Goal: Information Seeking & Learning: Learn about a topic

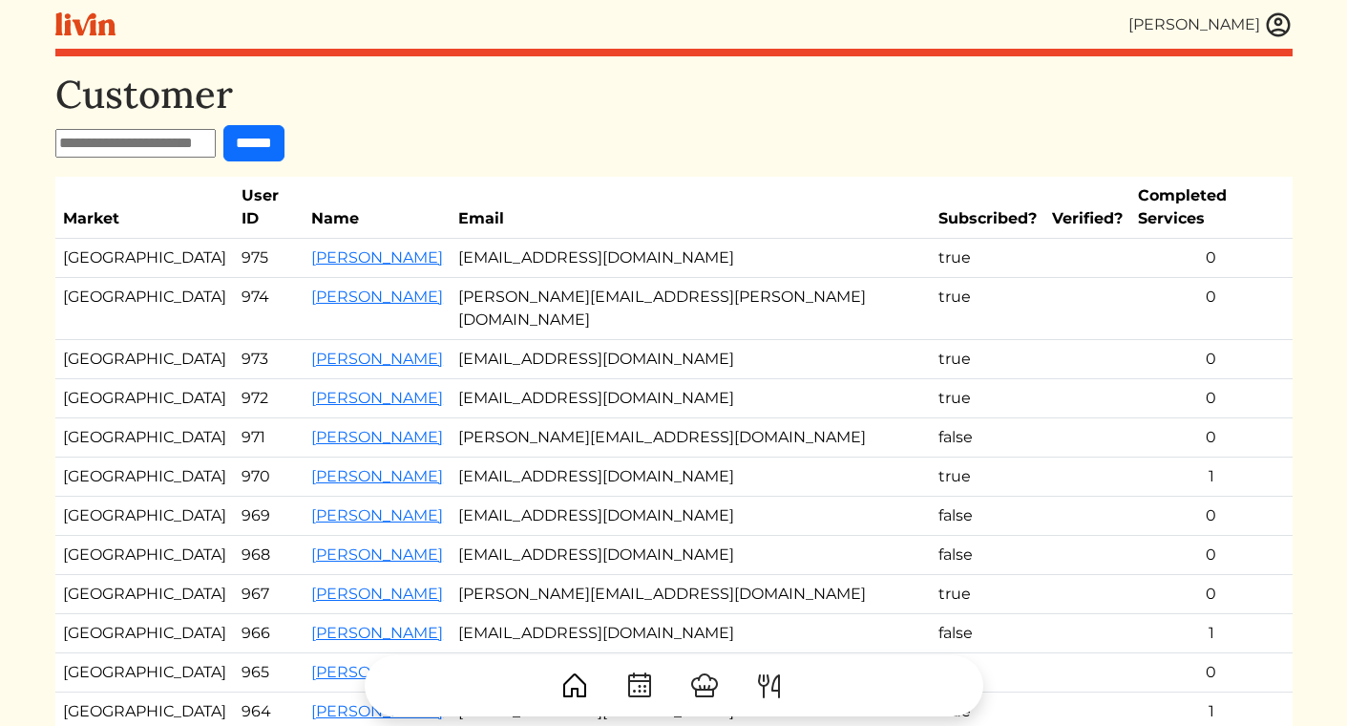
click at [132, 143] on input "text" at bounding box center [135, 143] width 160 height 29
type input "****"
click at [223, 125] on input "******" at bounding box center [253, 143] width 61 height 36
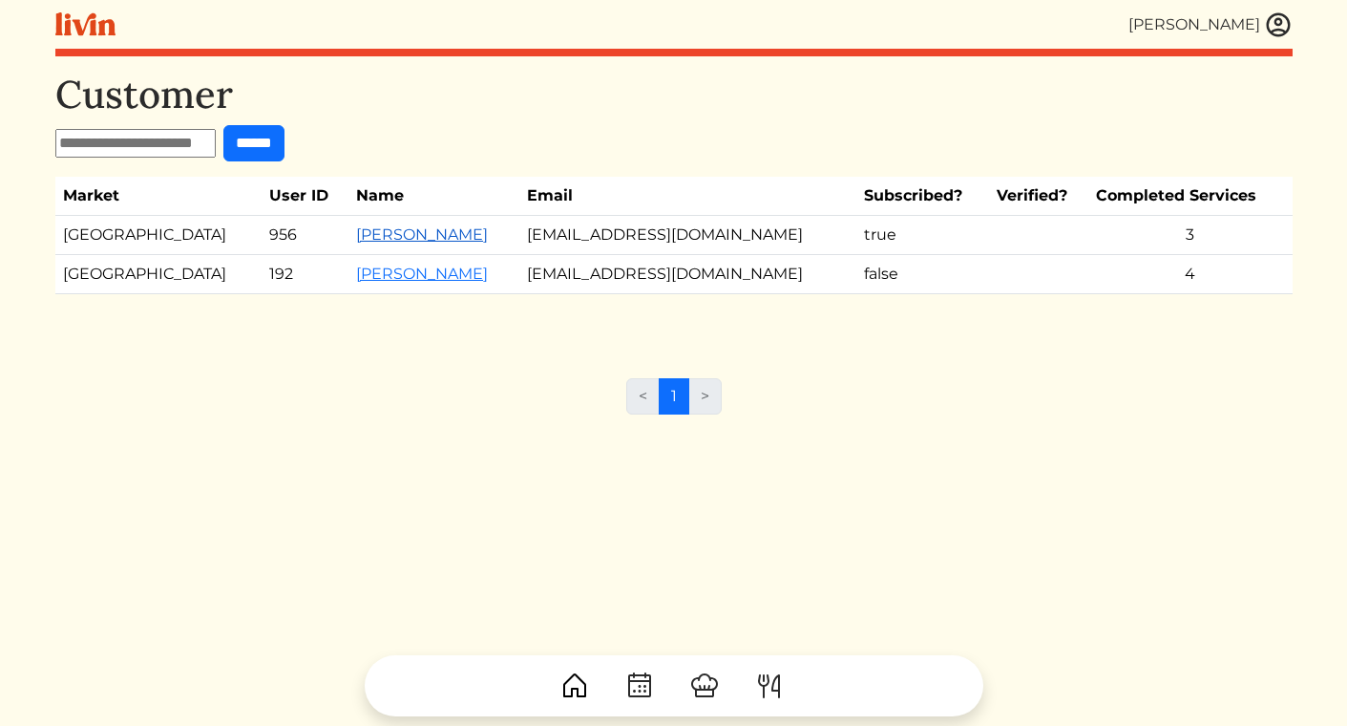
click at [356, 233] on link "[PERSON_NAME]" at bounding box center [422, 234] width 132 height 18
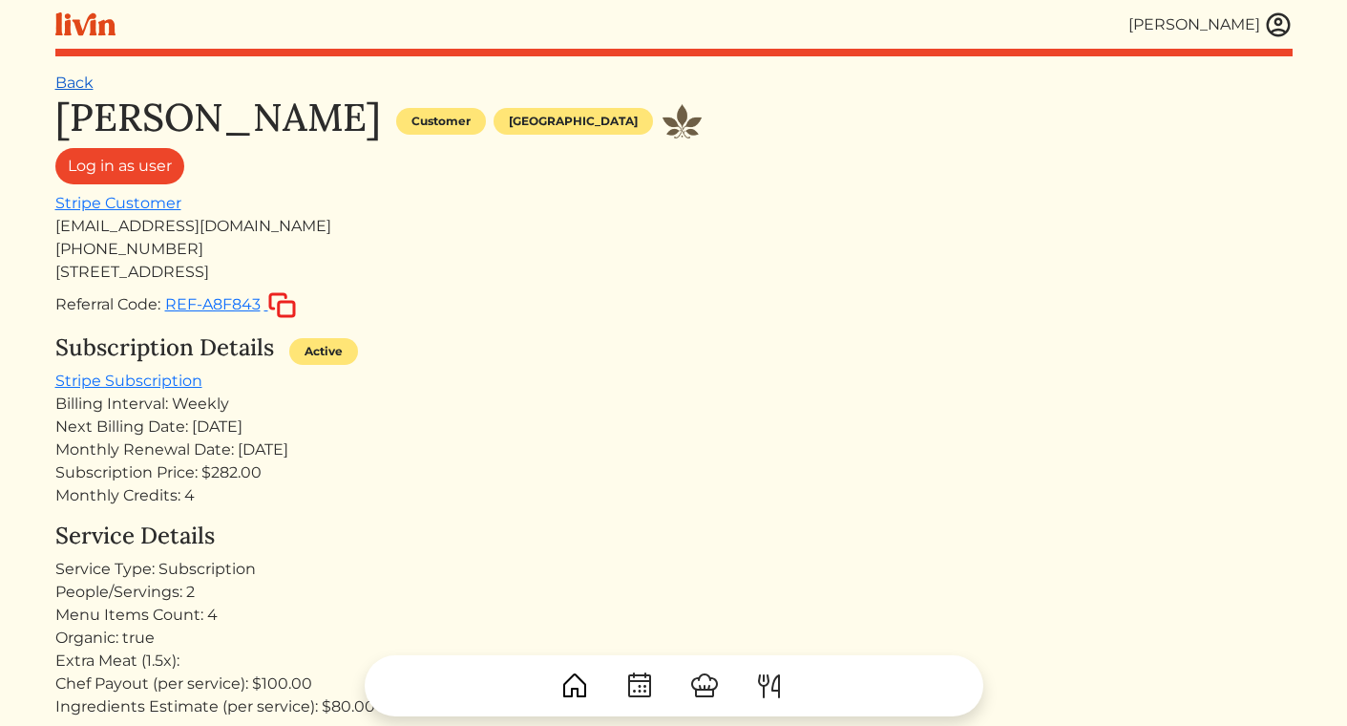
click at [80, 78] on link "Back" at bounding box center [74, 83] width 38 height 18
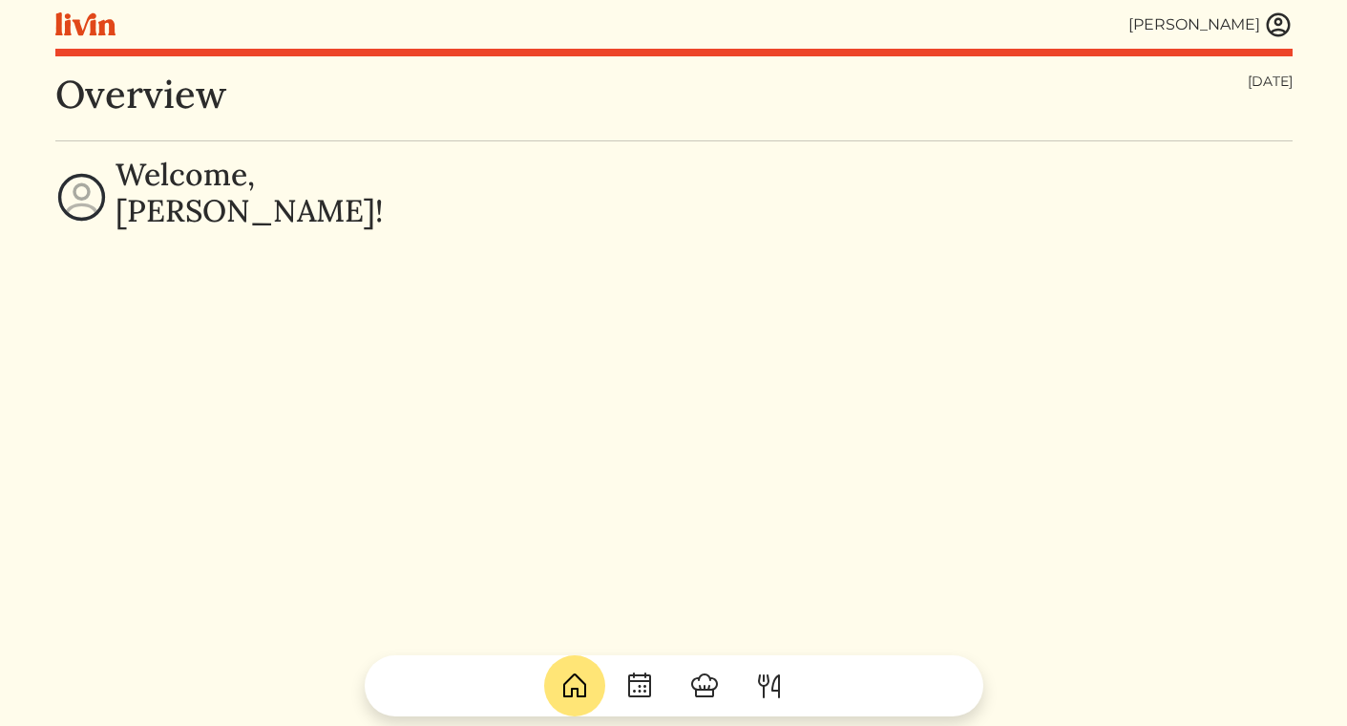
click at [1275, 31] on img at bounding box center [1278, 25] width 29 height 29
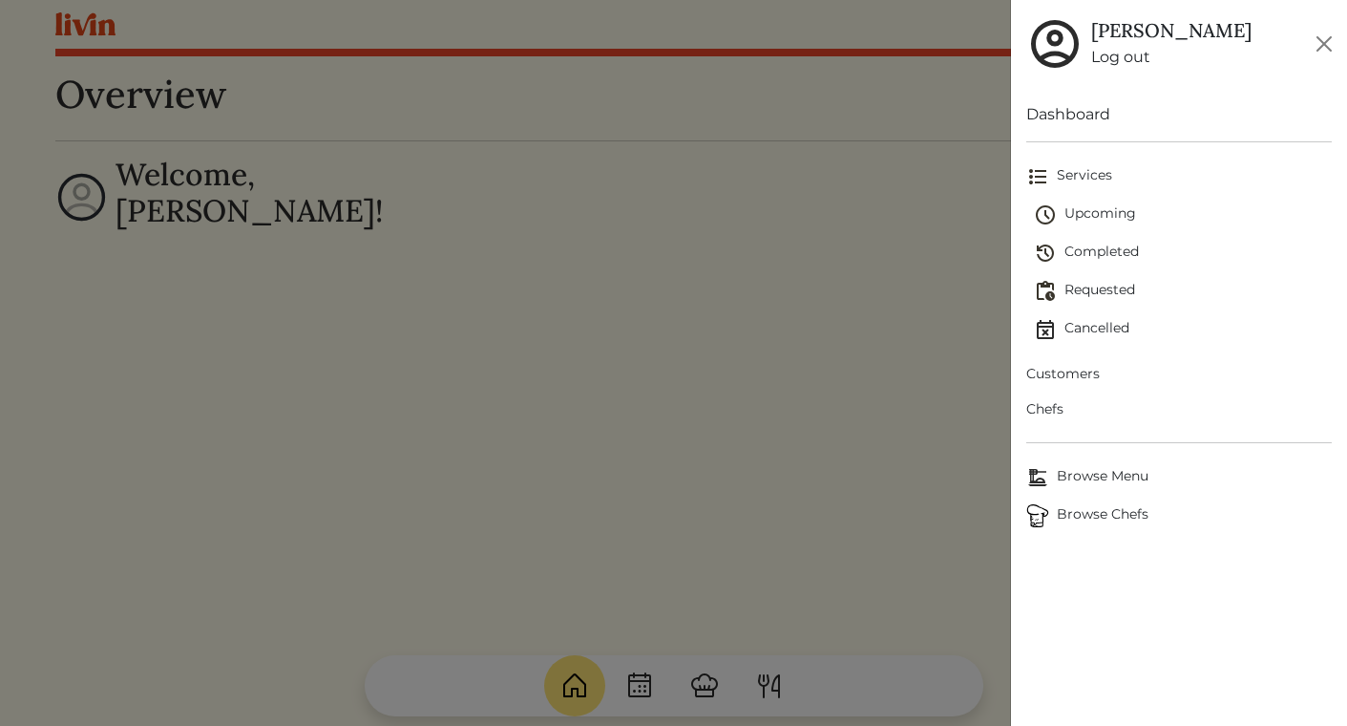
click at [1091, 479] on span "Browse Menu" at bounding box center [1180, 477] width 306 height 23
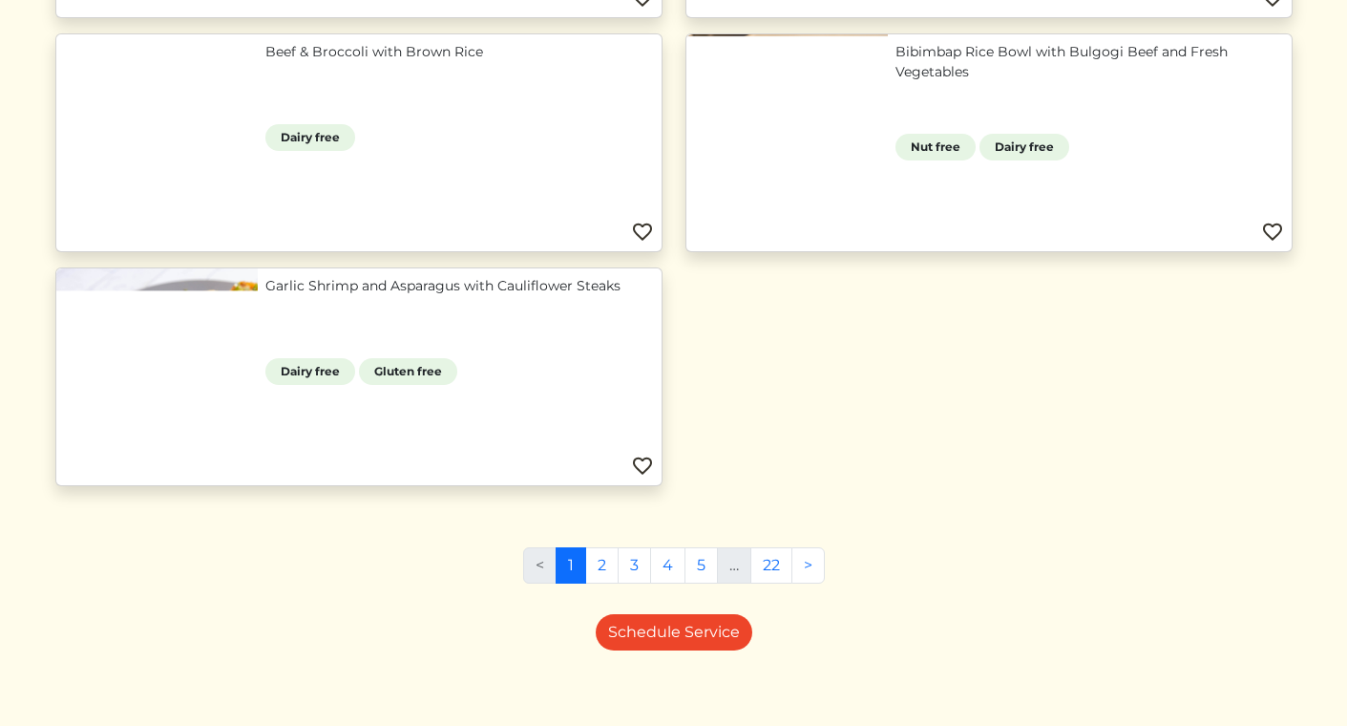
scroll to position [1869, 0]
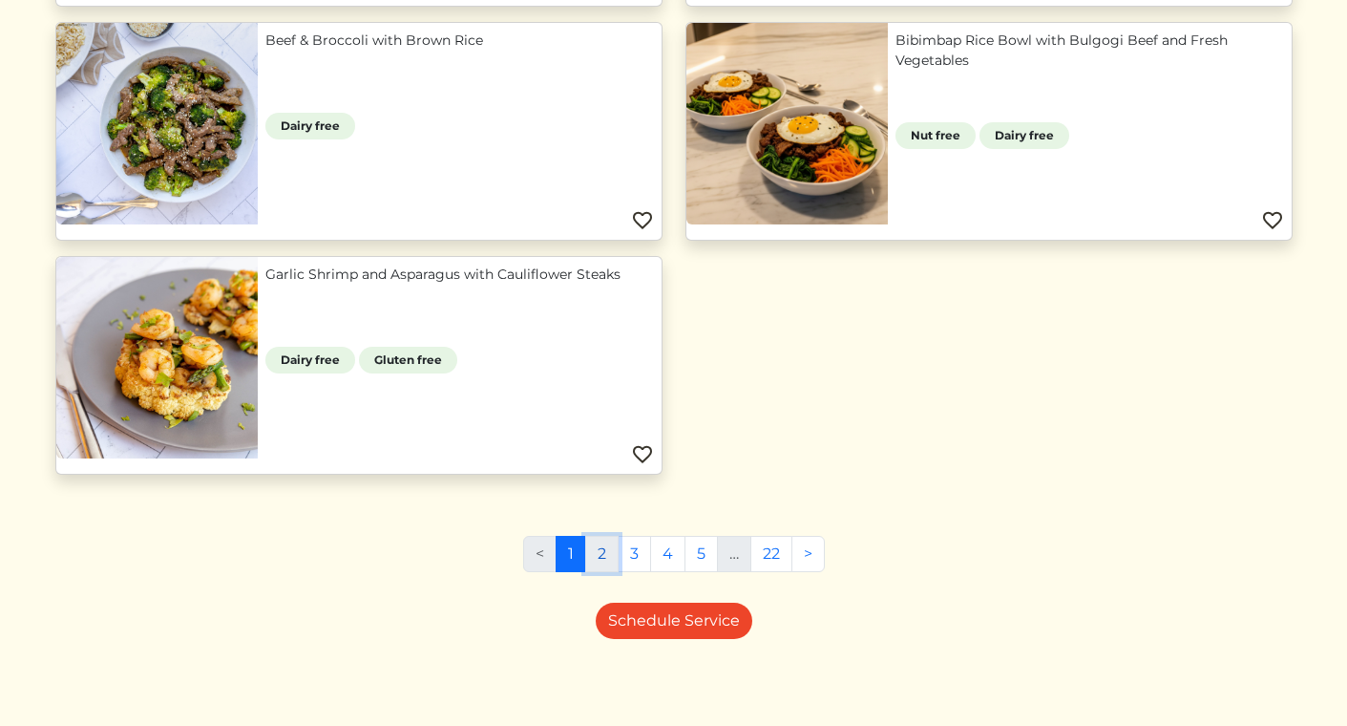
click at [603, 559] on link "2" at bounding box center [601, 554] width 33 height 36
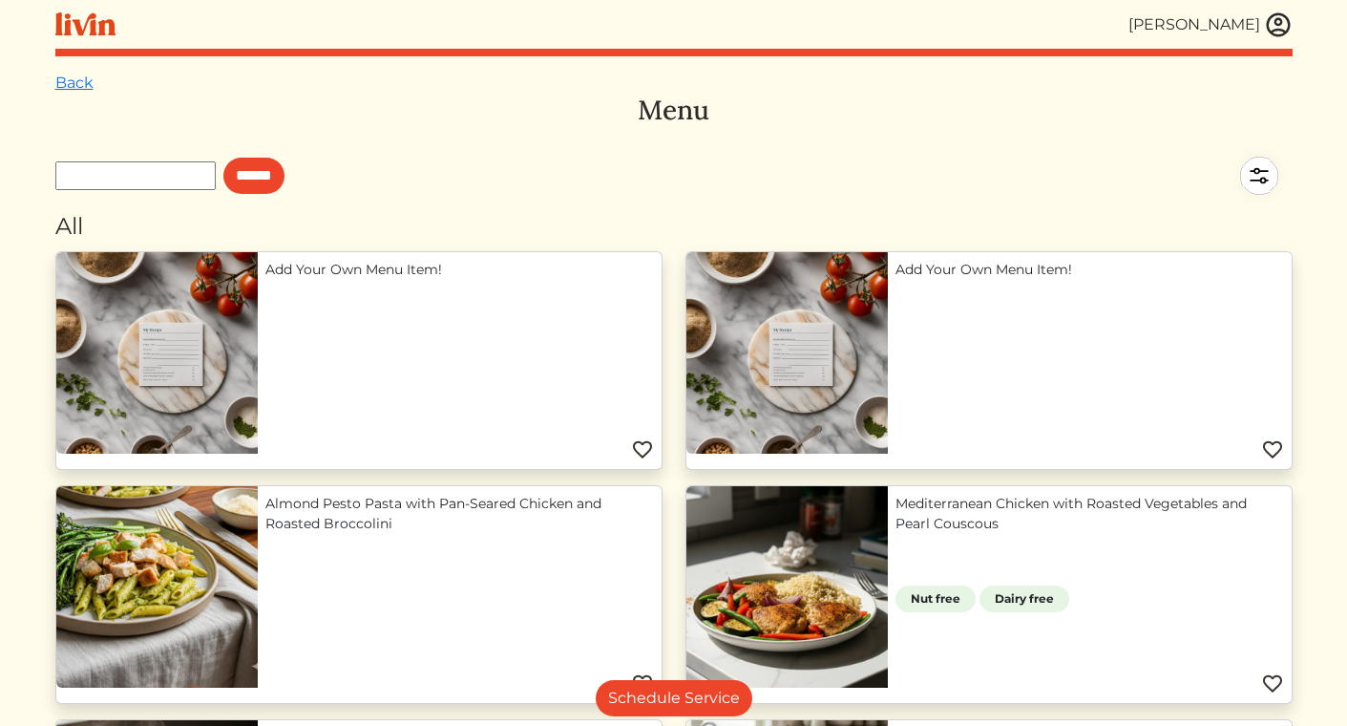
click at [1260, 183] on img at bounding box center [1259, 175] width 67 height 67
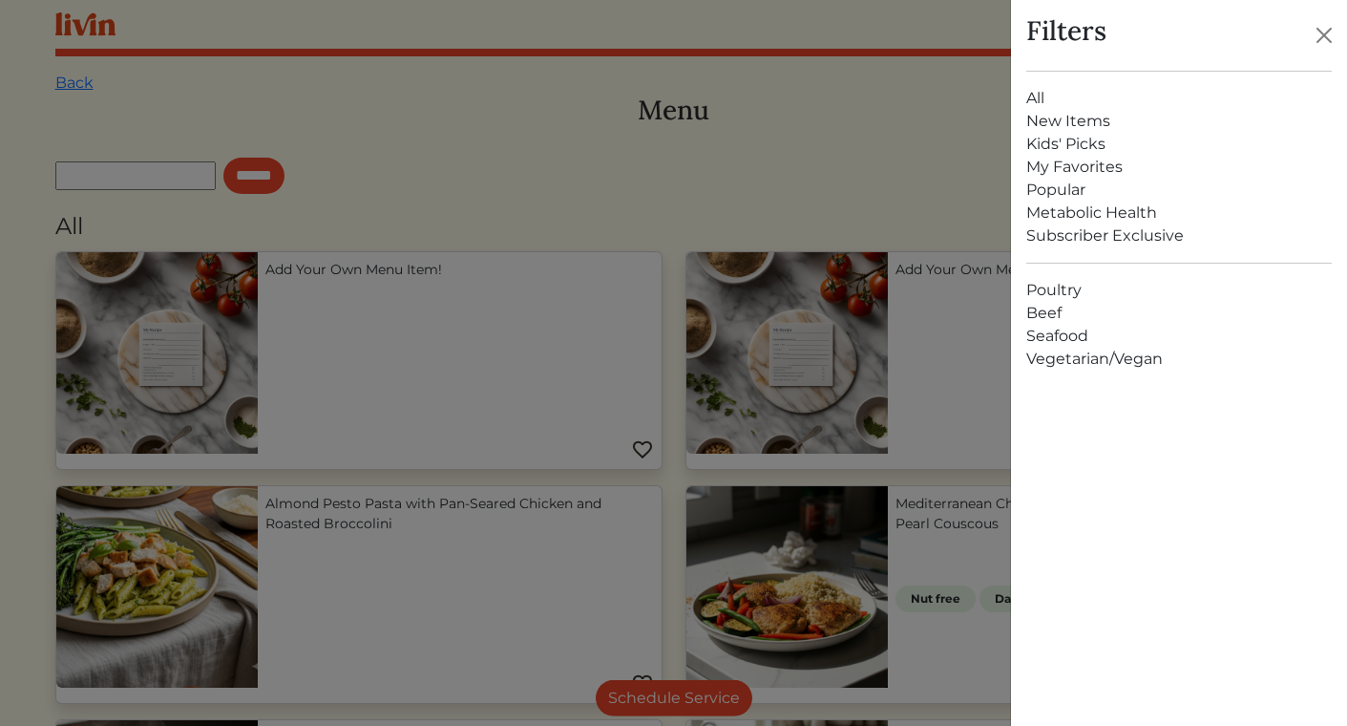
click at [1070, 286] on link "Poultry" at bounding box center [1180, 290] width 306 height 23
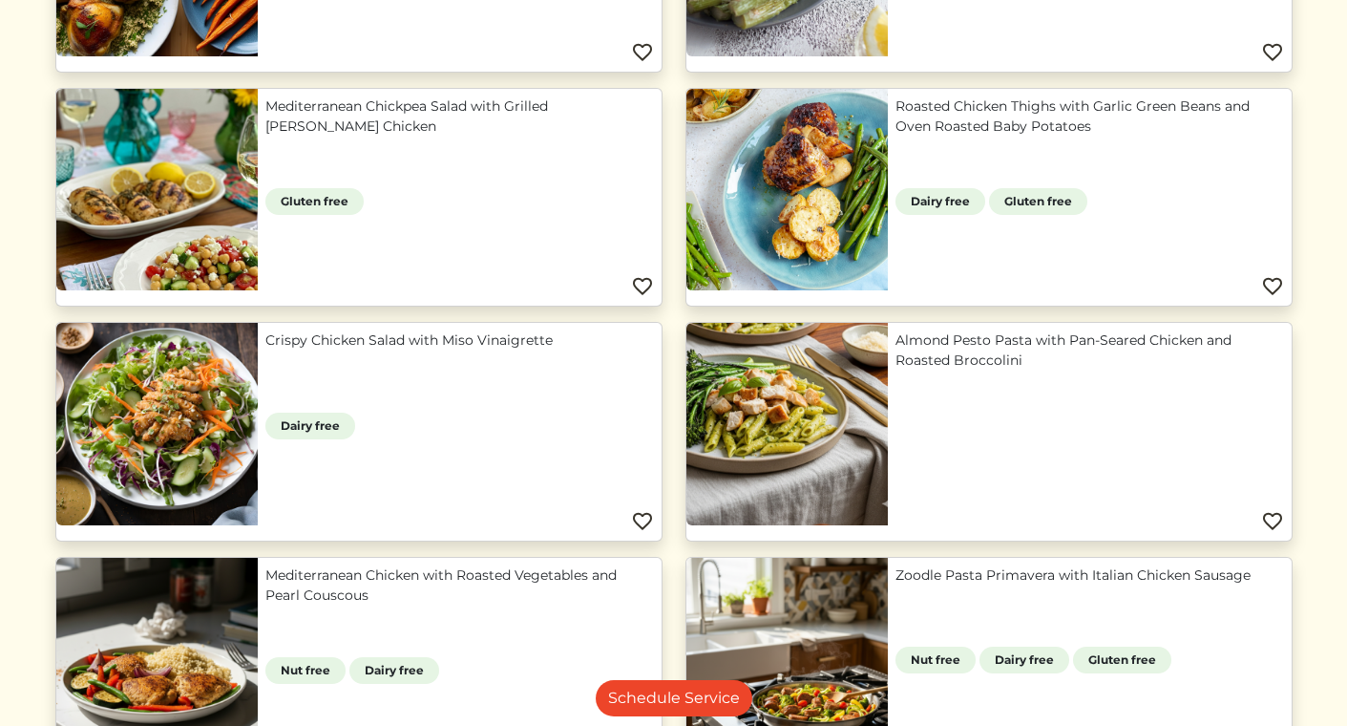
scroll to position [401, 0]
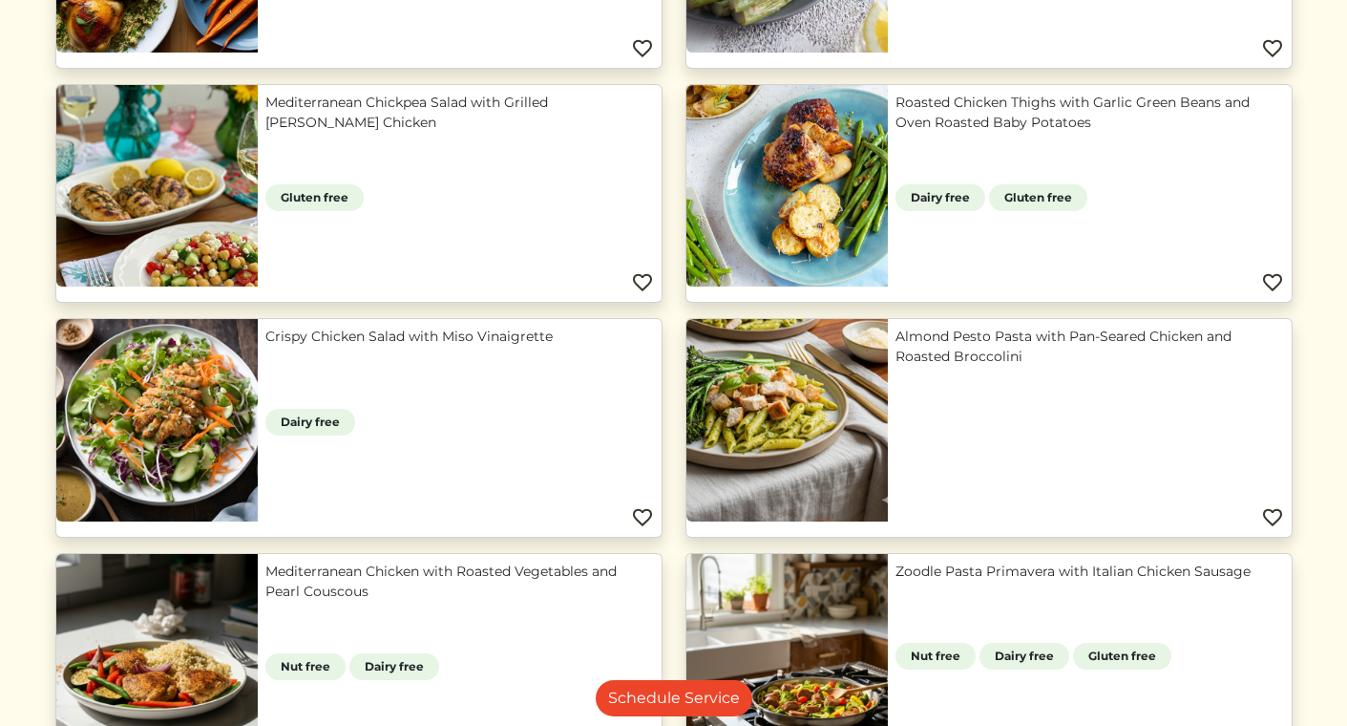
click at [937, 346] on link "Almond Pesto Pasta with Pan-Seared Chicken and Roasted Broccolini" at bounding box center [1090, 347] width 389 height 40
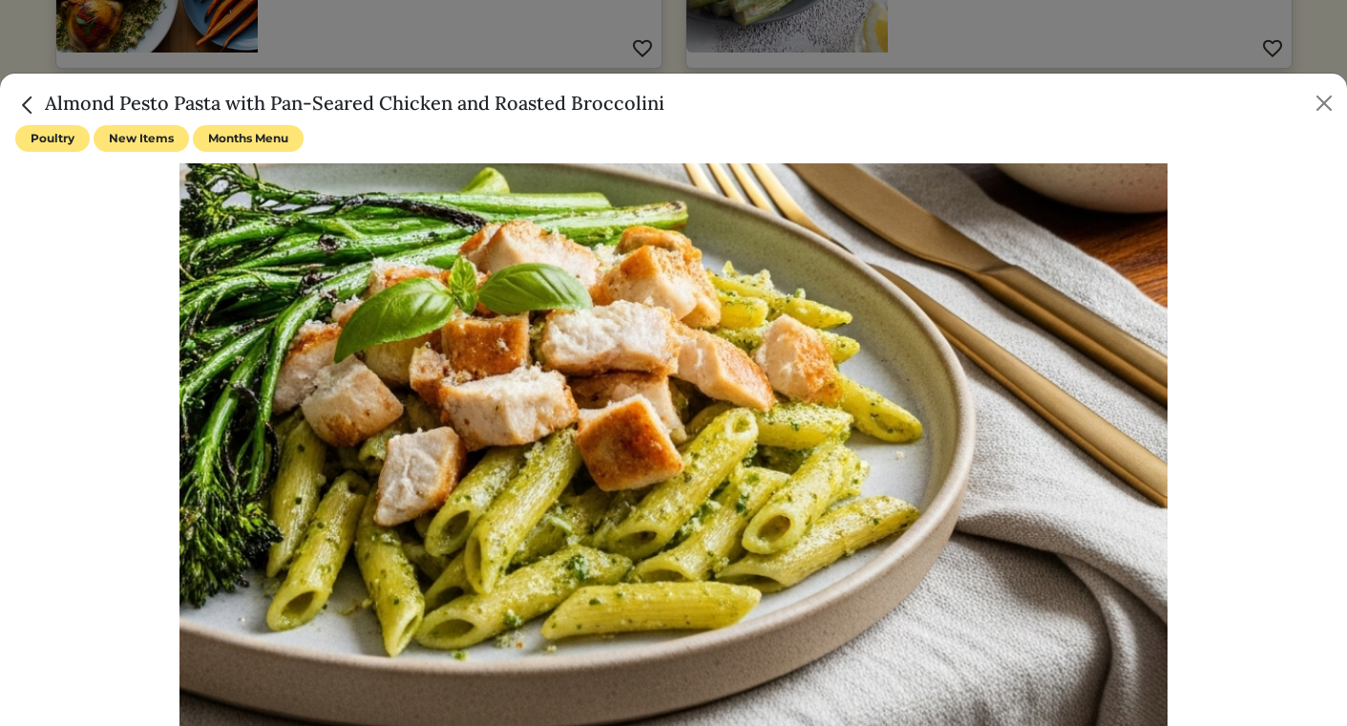
click at [504, 96] on h5 "Almond Pesto Pasta with Pan-Seared Chicken and Roasted Broccolini" at bounding box center [339, 103] width 649 height 29
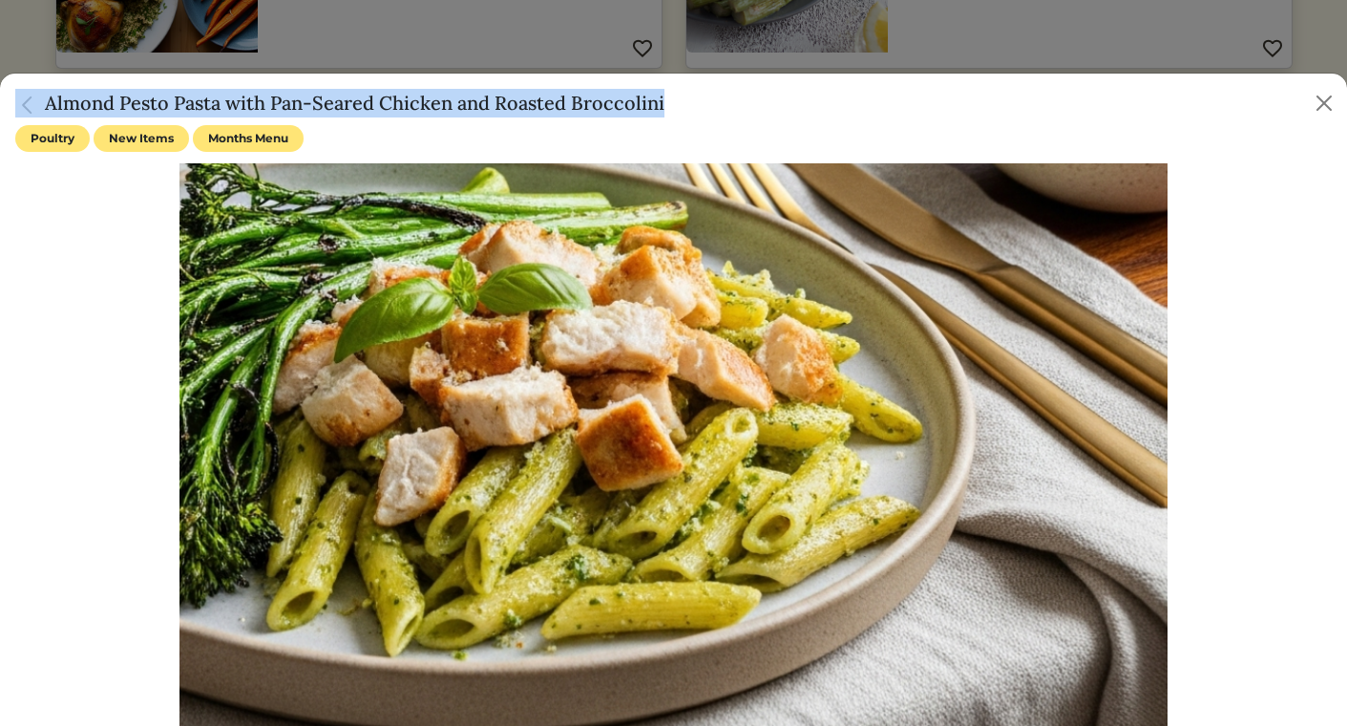
click at [504, 96] on h5 "Almond Pesto Pasta with Pan-Seared Chicken and Roasted Broccolini" at bounding box center [339, 103] width 649 height 29
copy div "Almond Pesto Pasta with Pan-Seared Chicken and Roasted Broccolini"
click at [1333, 96] on button "Close" at bounding box center [1324, 103] width 31 height 31
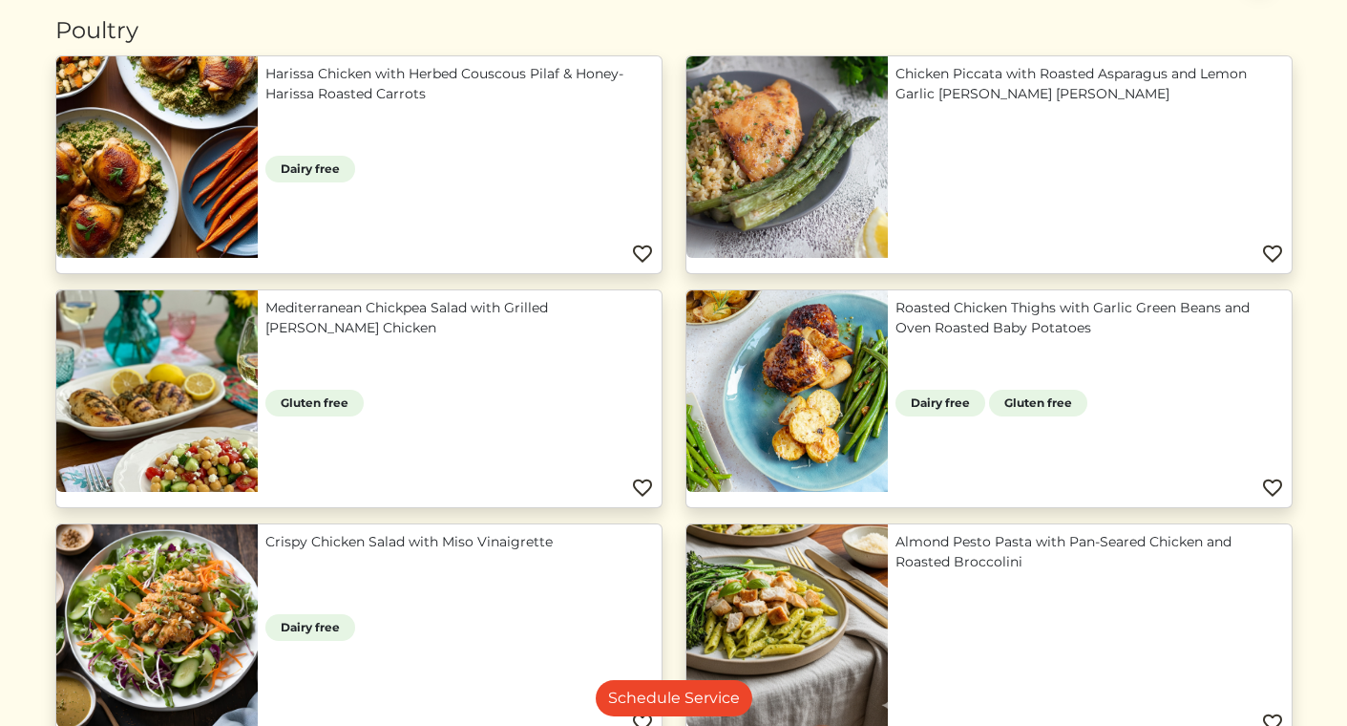
scroll to position [0, 0]
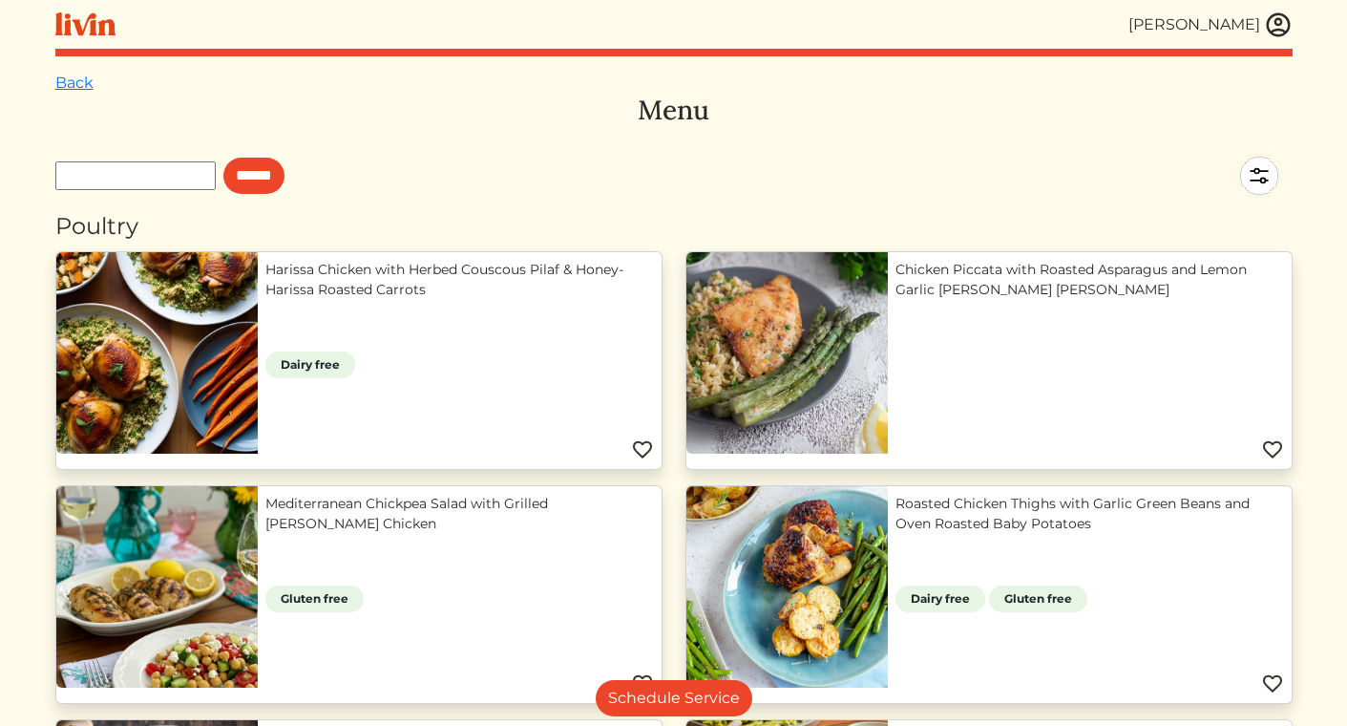
click at [1251, 169] on img at bounding box center [1259, 175] width 67 height 67
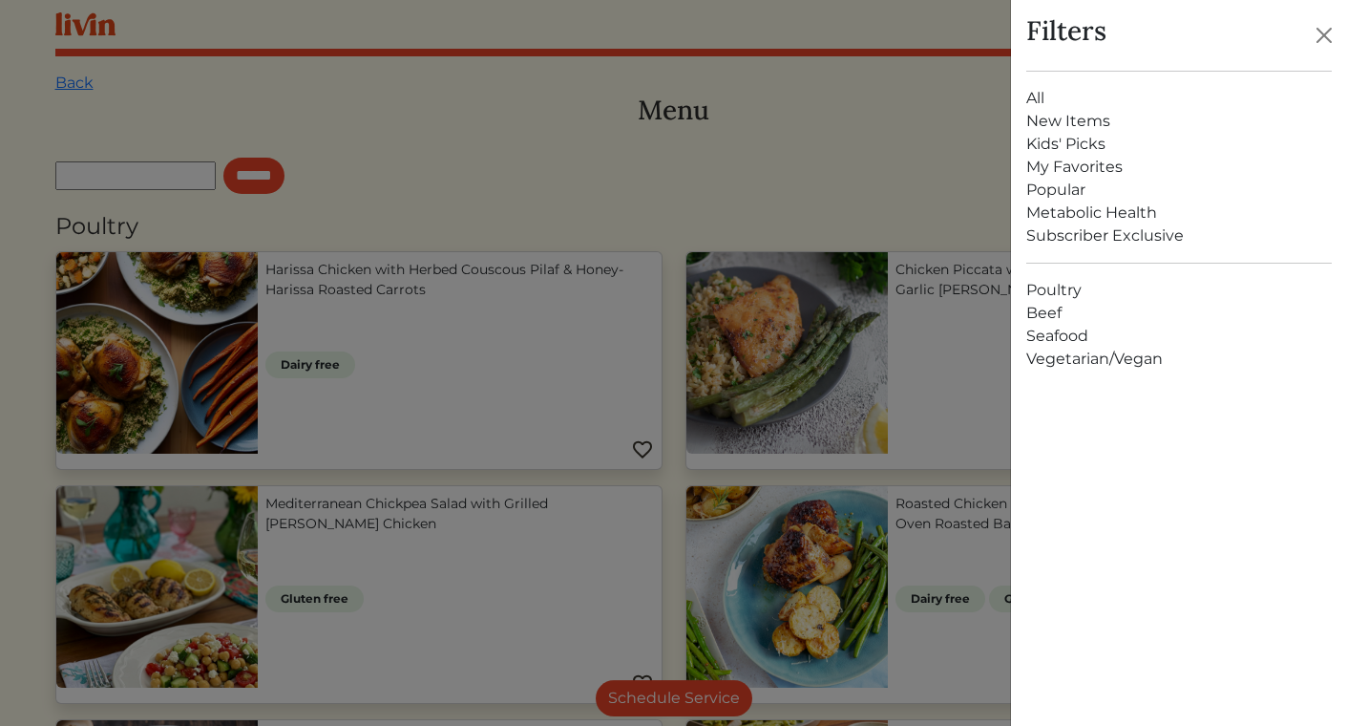
click at [1118, 118] on link "New Items" at bounding box center [1180, 121] width 306 height 23
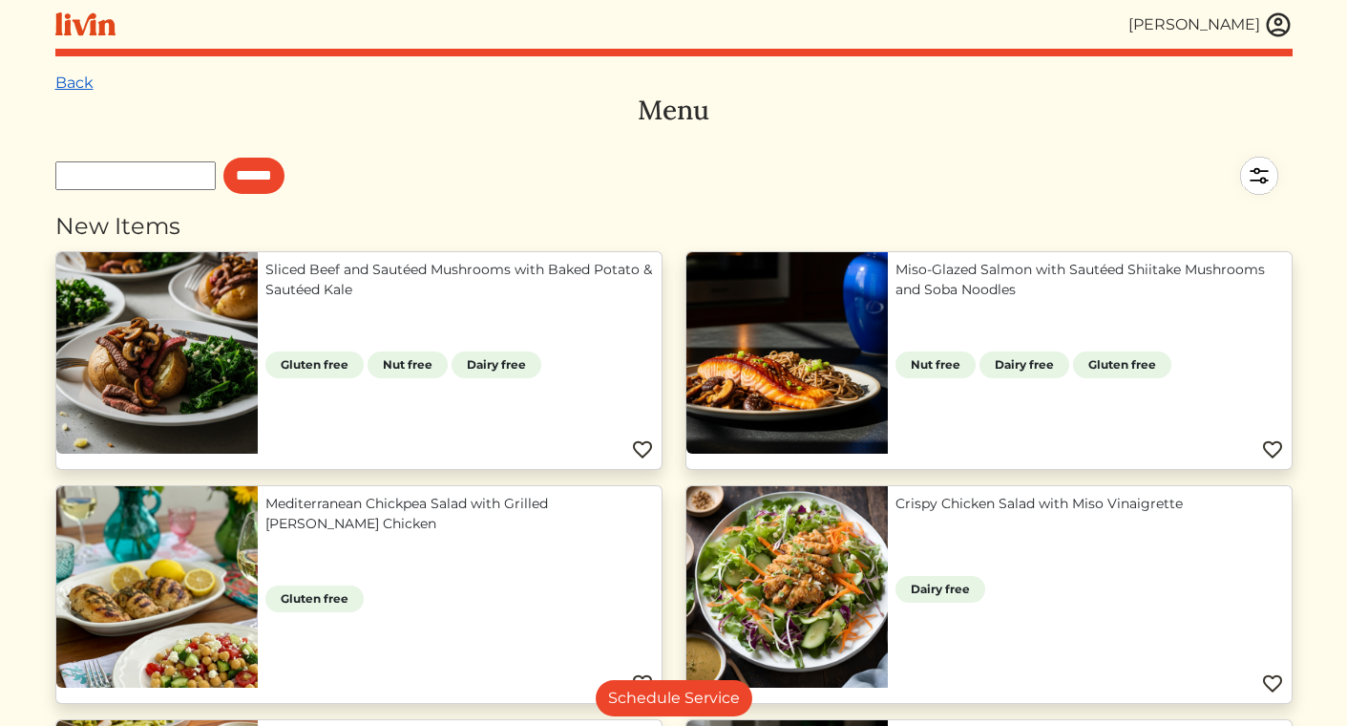
click at [88, 85] on link "Back" at bounding box center [74, 83] width 38 height 18
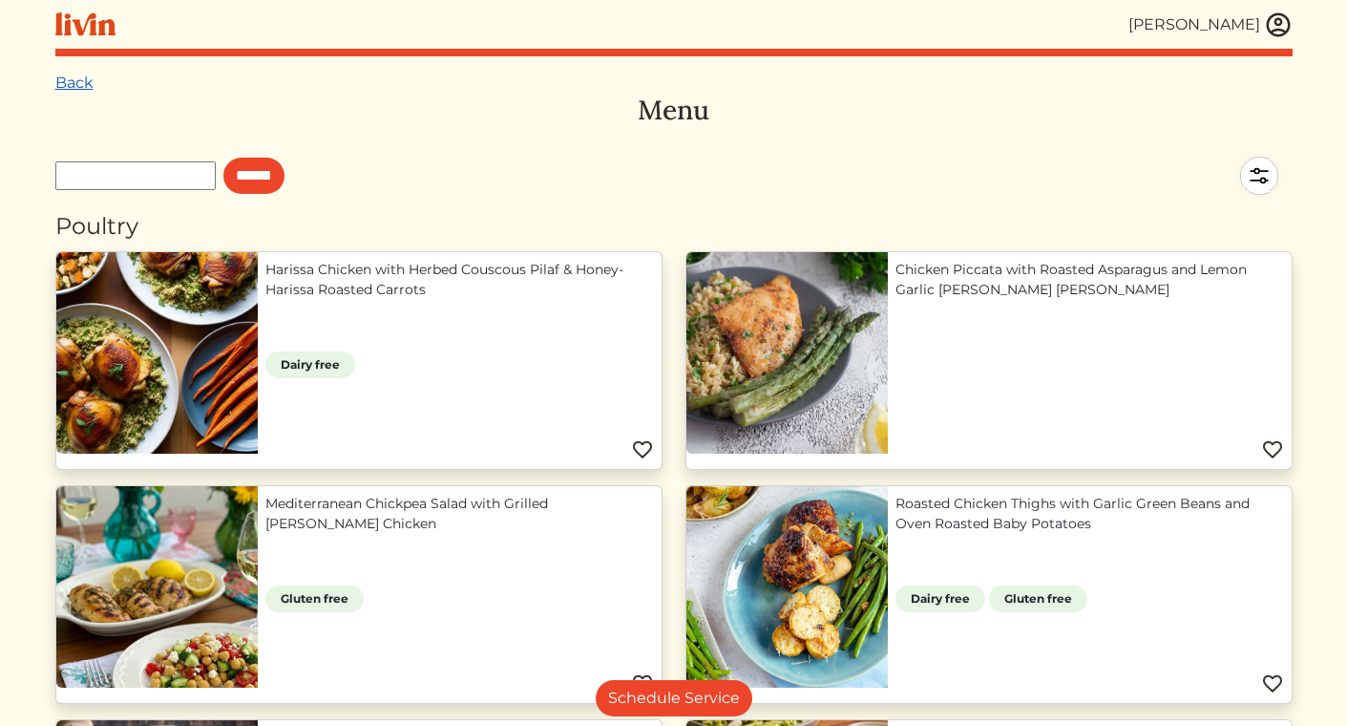
click at [88, 85] on link "Back" at bounding box center [74, 83] width 38 height 18
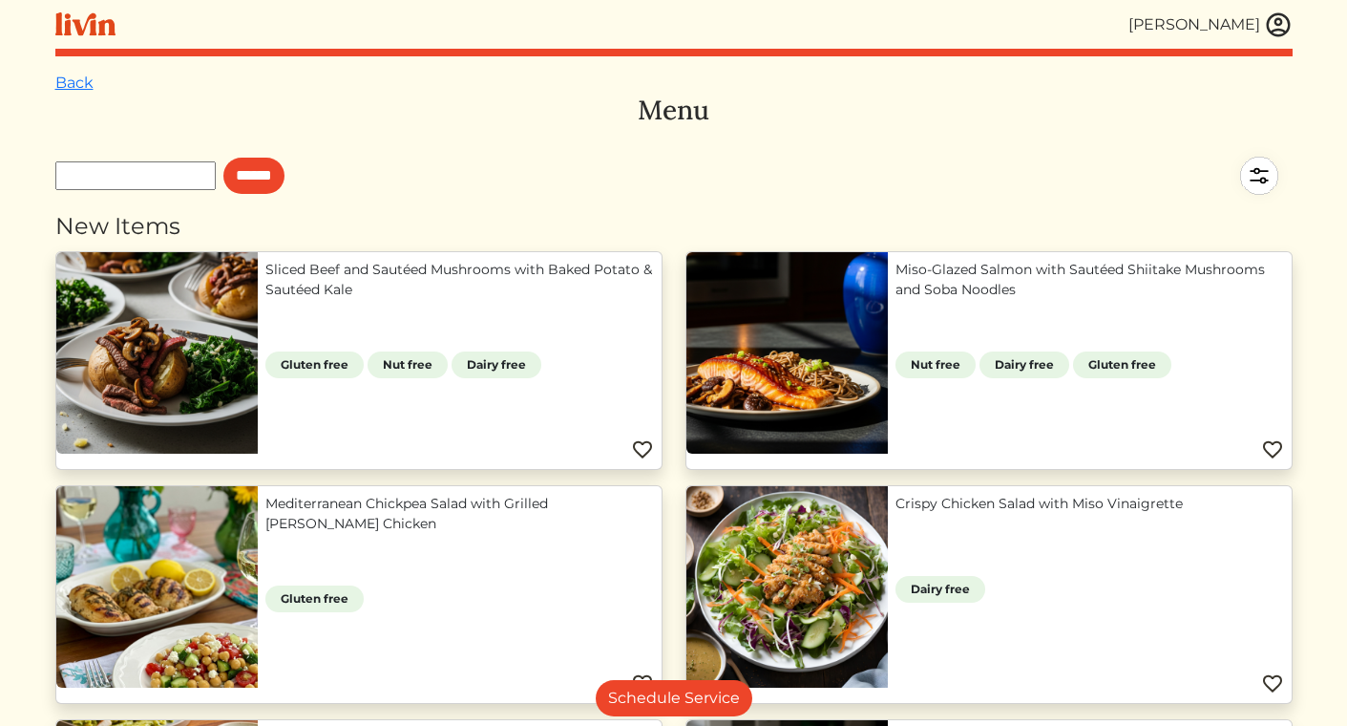
click at [88, 85] on link "Back" at bounding box center [74, 83] width 38 height 18
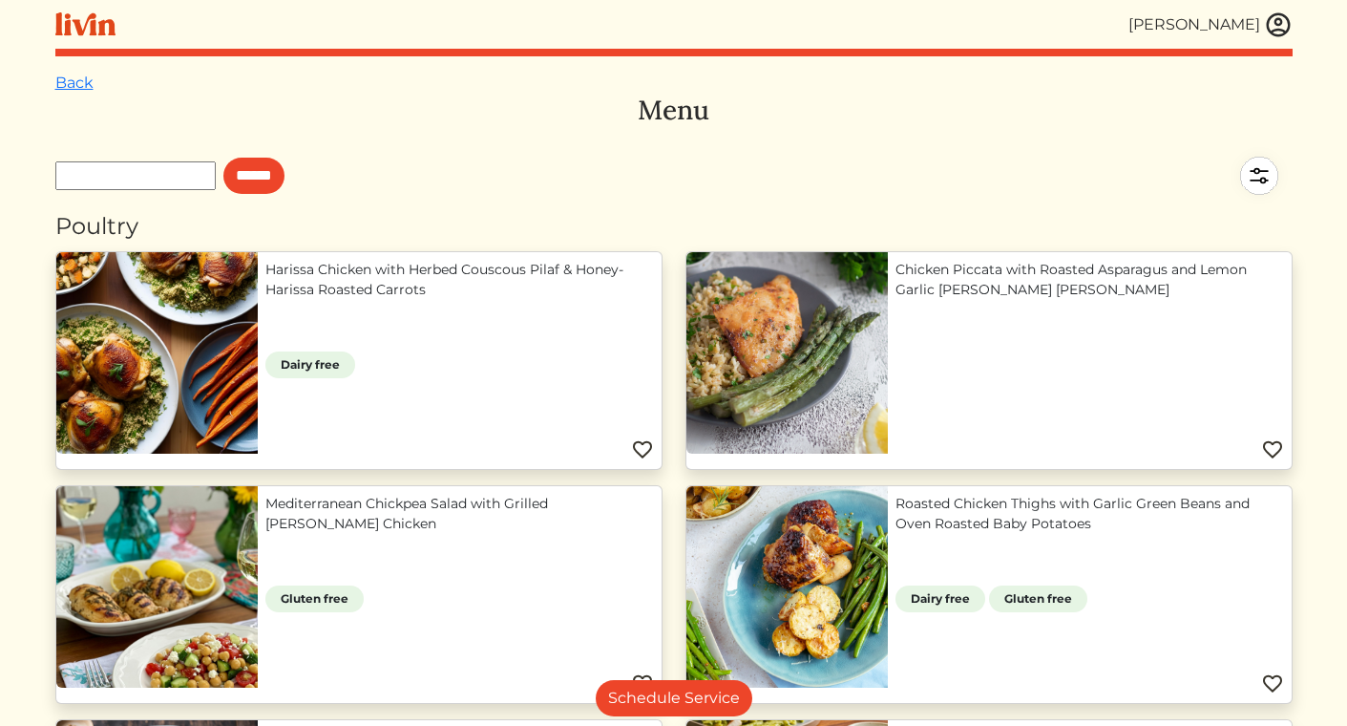
click at [88, 85] on link "Back" at bounding box center [74, 83] width 38 height 18
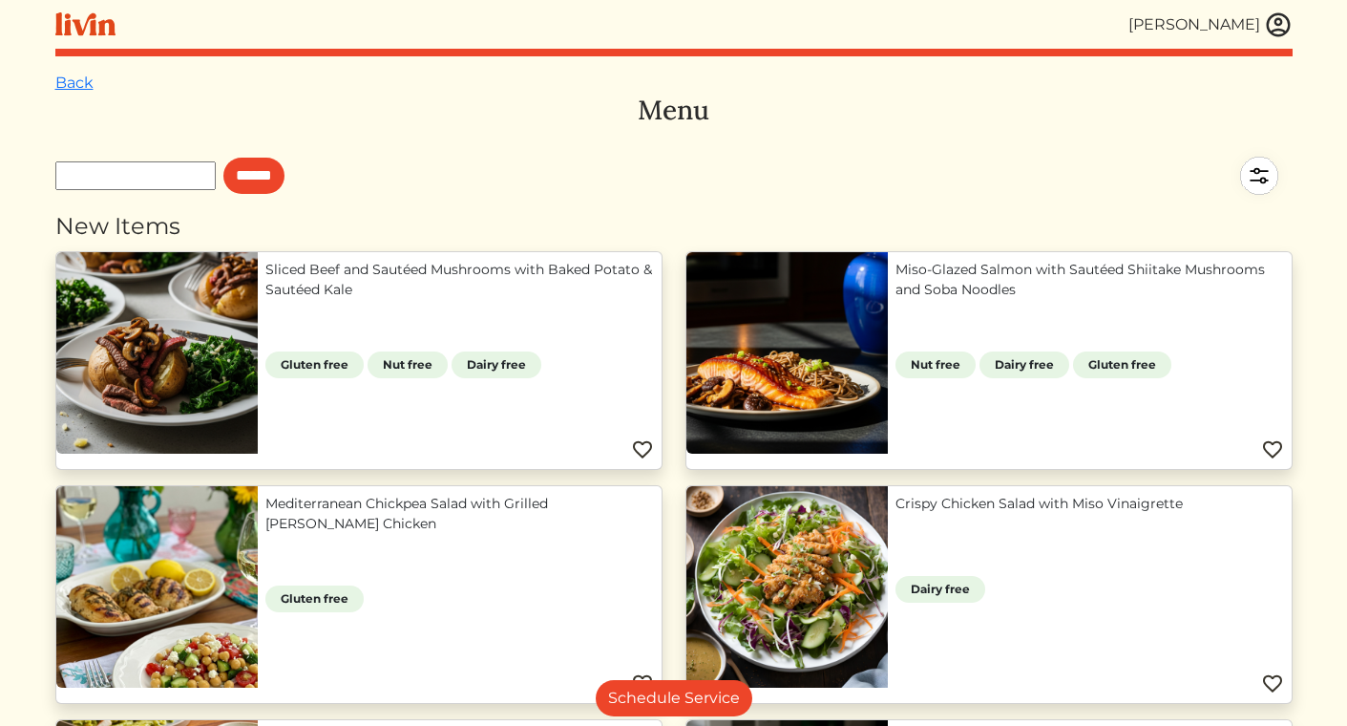
click at [88, 85] on link "Back" at bounding box center [74, 83] width 38 height 18
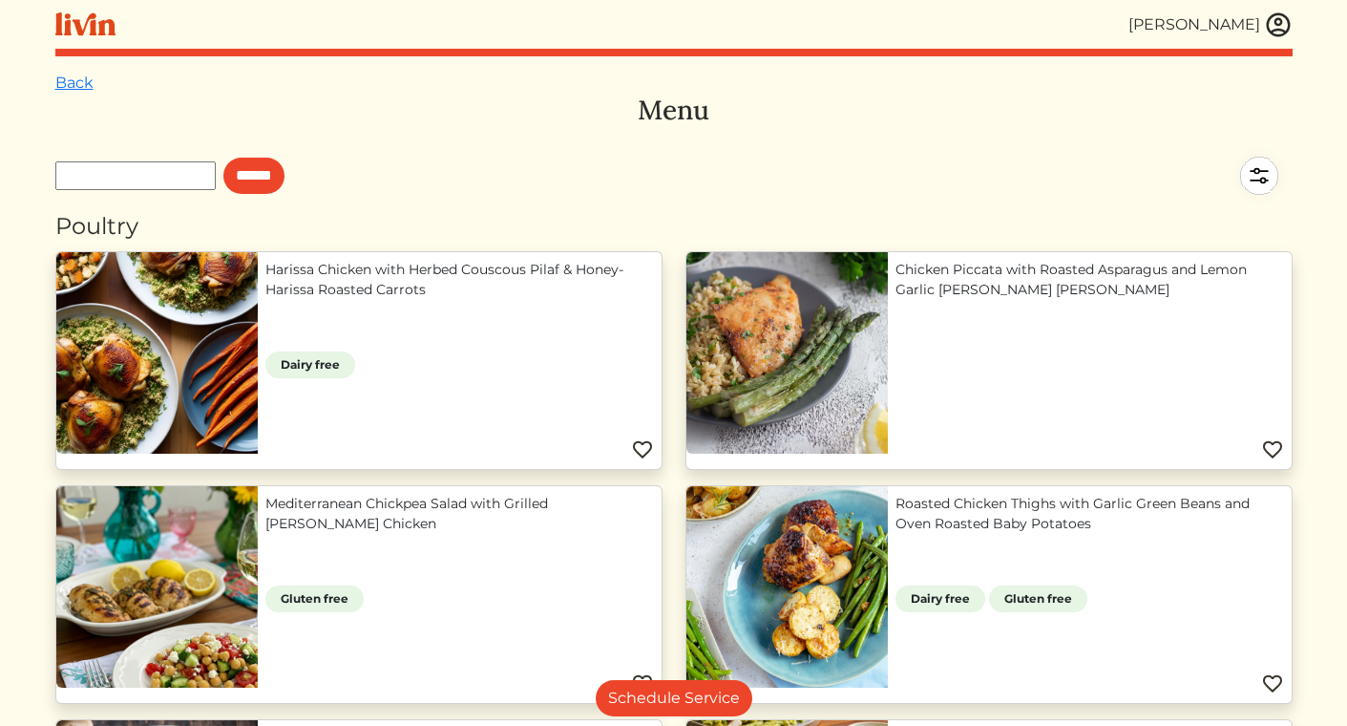
click at [88, 85] on link "Back" at bounding box center [74, 83] width 38 height 18
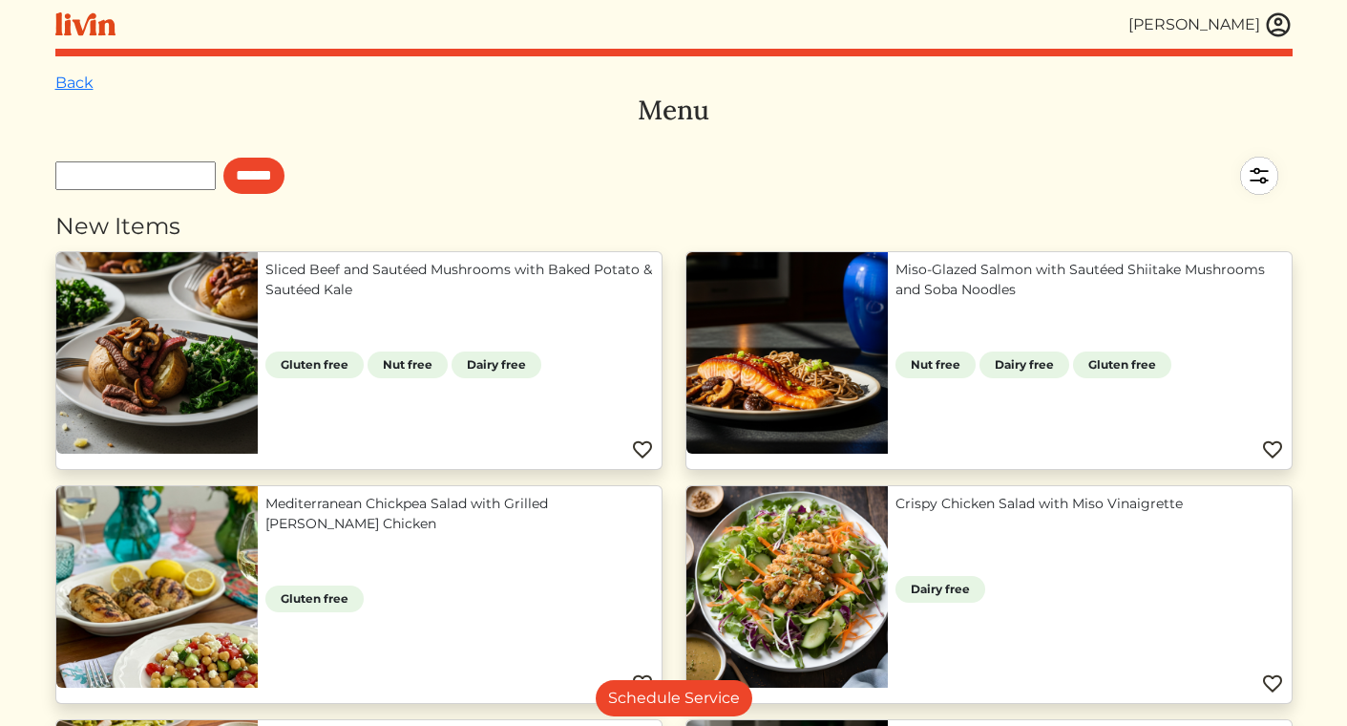
click at [88, 85] on link "Back" at bounding box center [74, 83] width 38 height 18
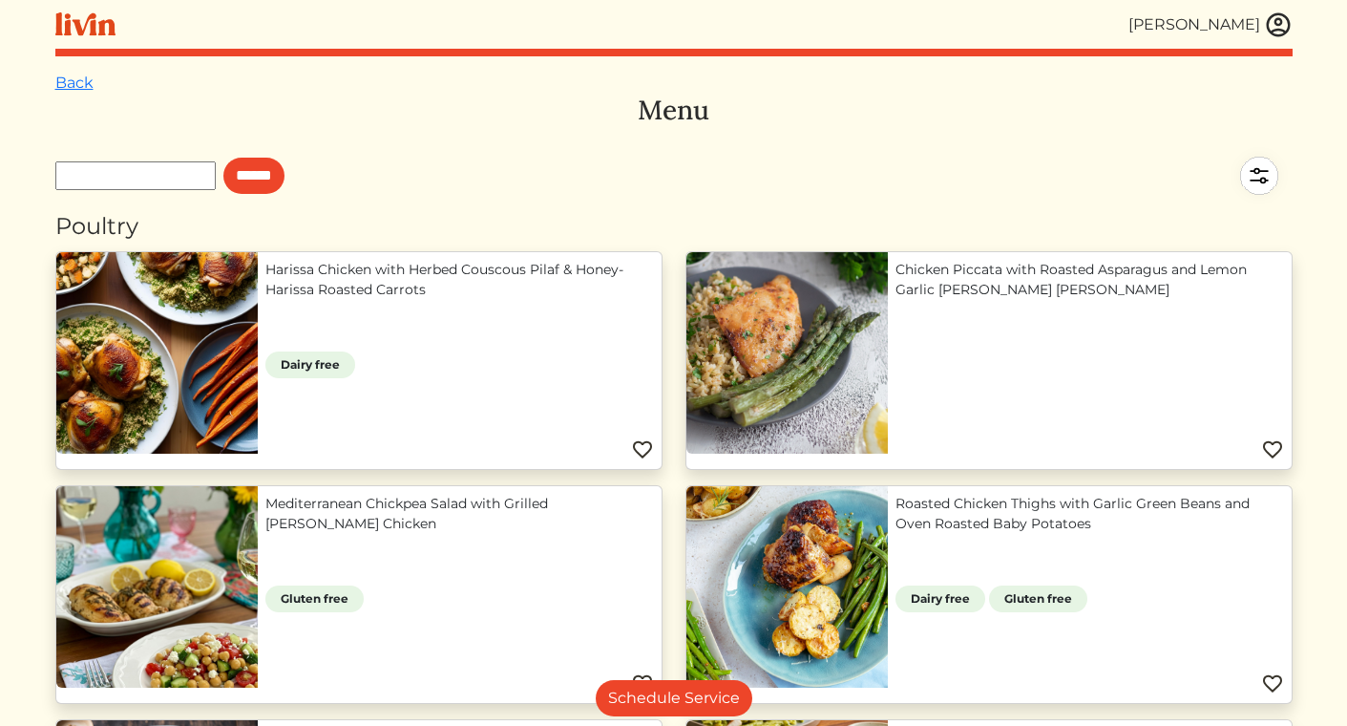
click at [1252, 167] on img at bounding box center [1259, 175] width 67 height 67
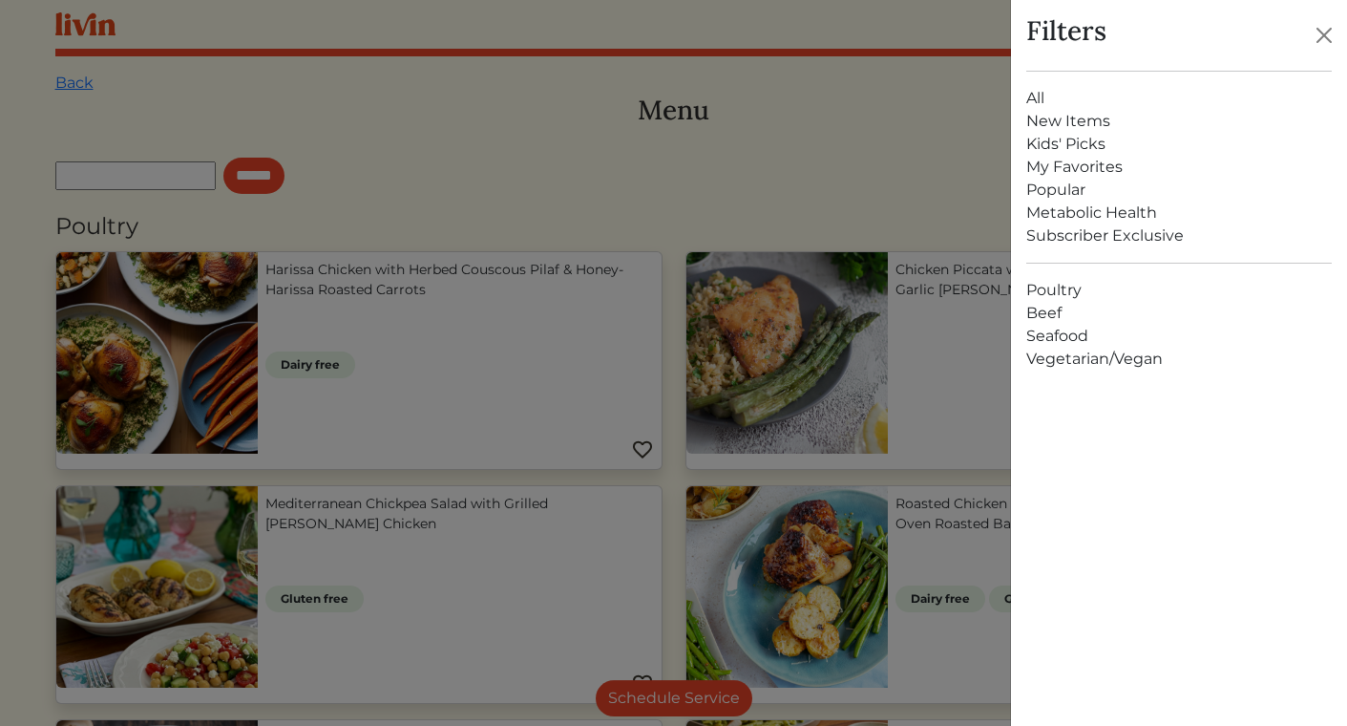
click at [838, 146] on div at bounding box center [673, 363] width 1347 height 726
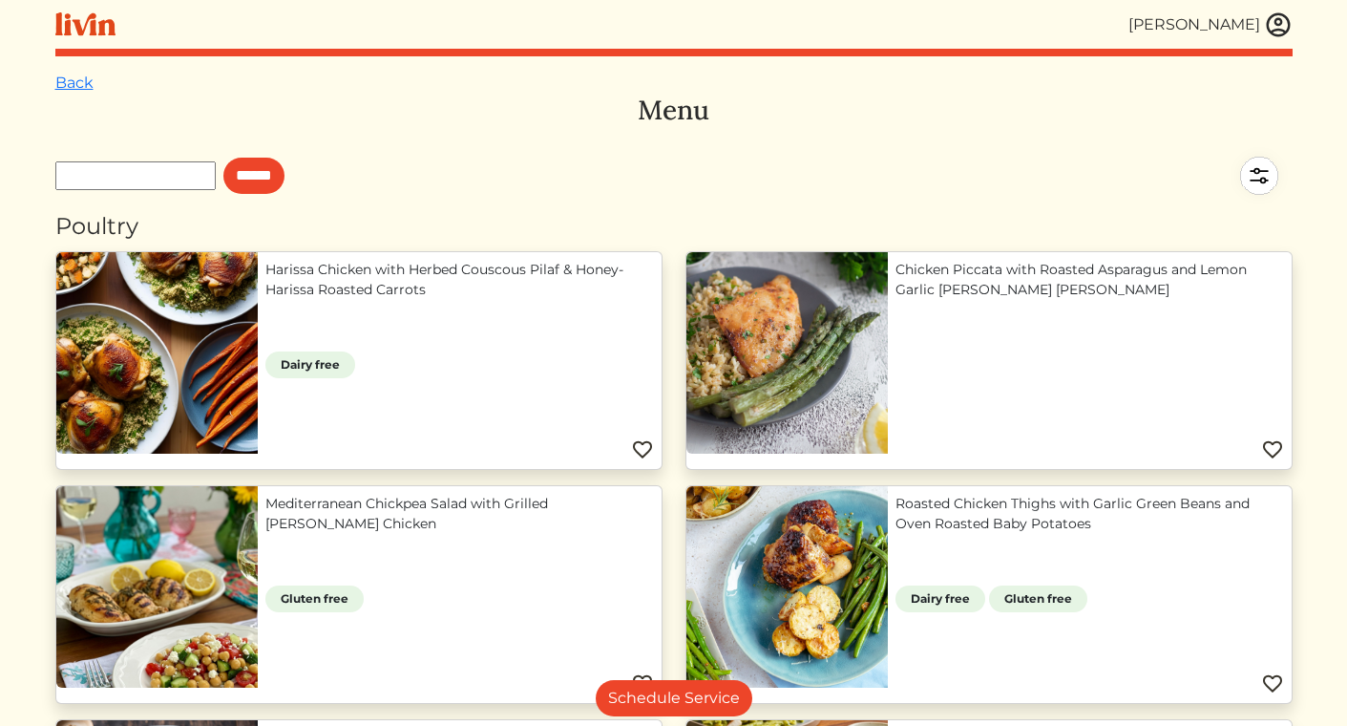
click at [1269, 28] on img at bounding box center [1278, 25] width 29 height 29
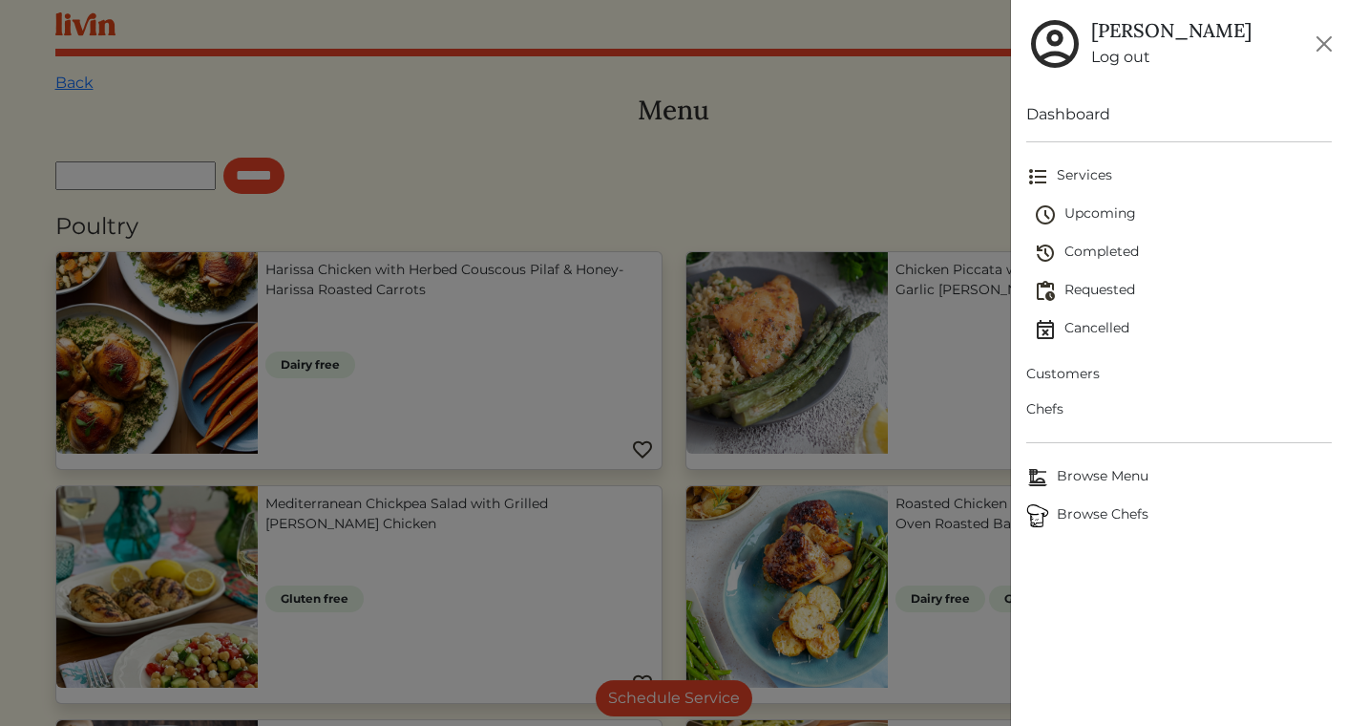
click at [1087, 468] on span "Browse Menu" at bounding box center [1180, 477] width 306 height 23
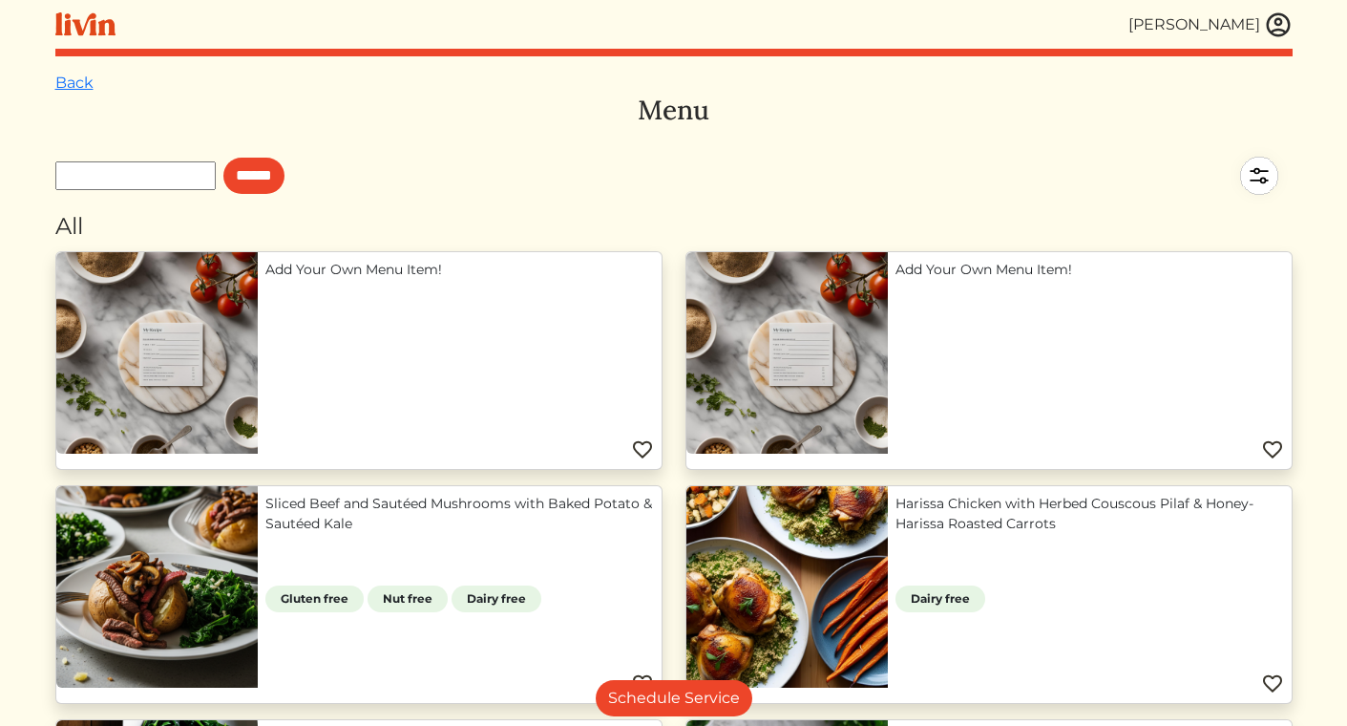
click at [1273, 24] on img at bounding box center [1278, 25] width 29 height 29
click at [854, 171] on div at bounding box center [673, 363] width 1347 height 726
click at [1245, 186] on img at bounding box center [1259, 175] width 67 height 67
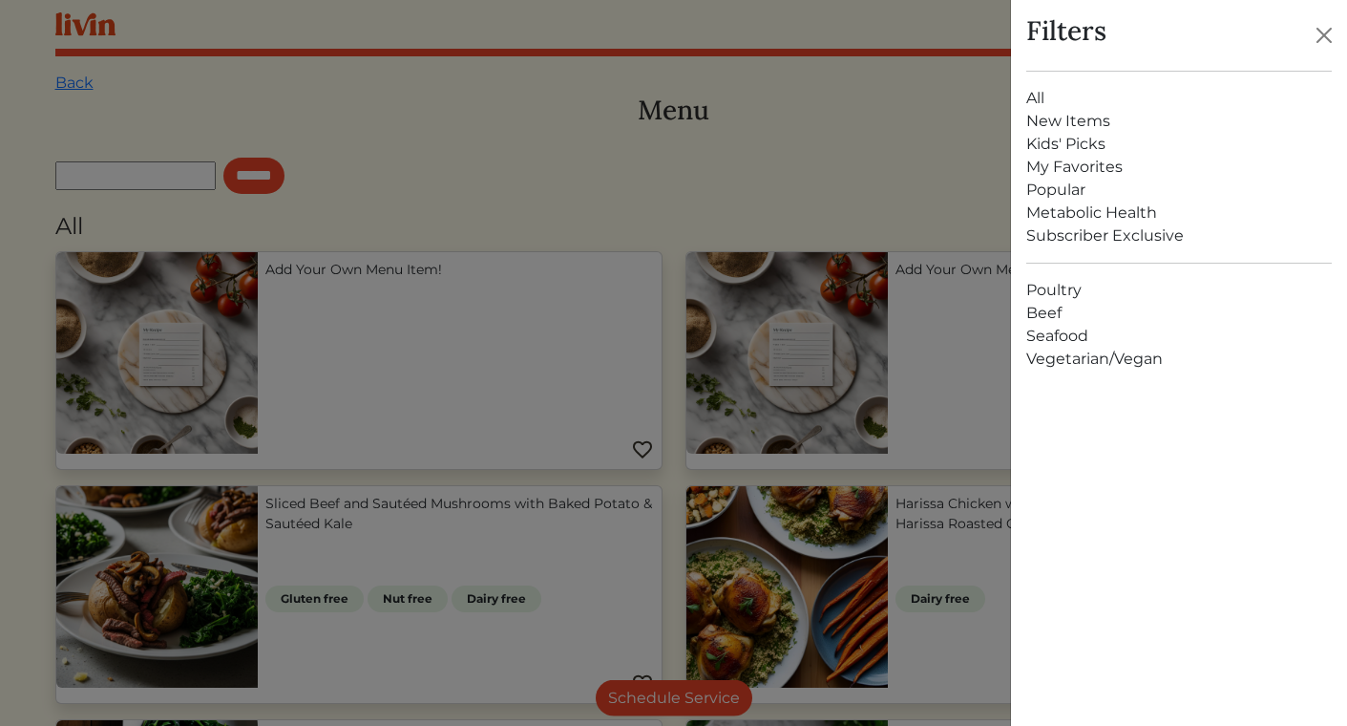
click at [1063, 357] on link "Vegetarian/Vegan" at bounding box center [1180, 359] width 306 height 23
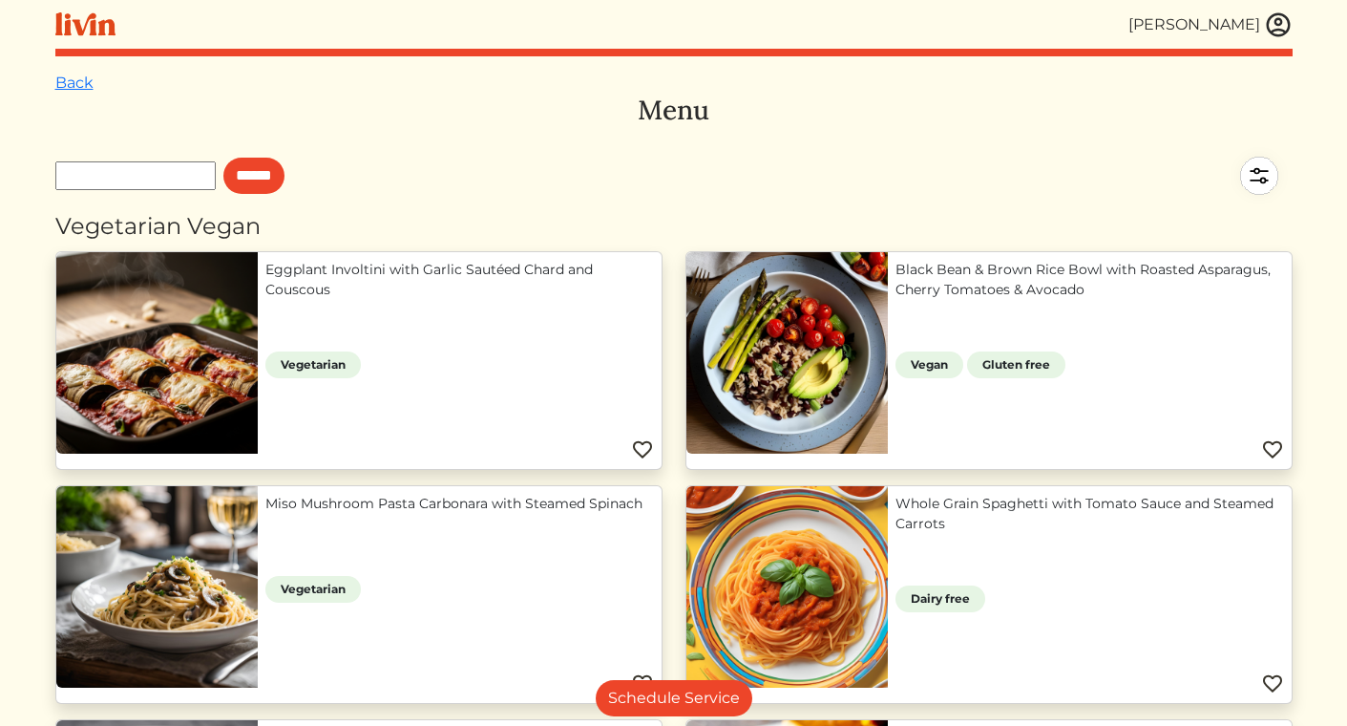
click at [1260, 176] on img at bounding box center [1259, 175] width 67 height 67
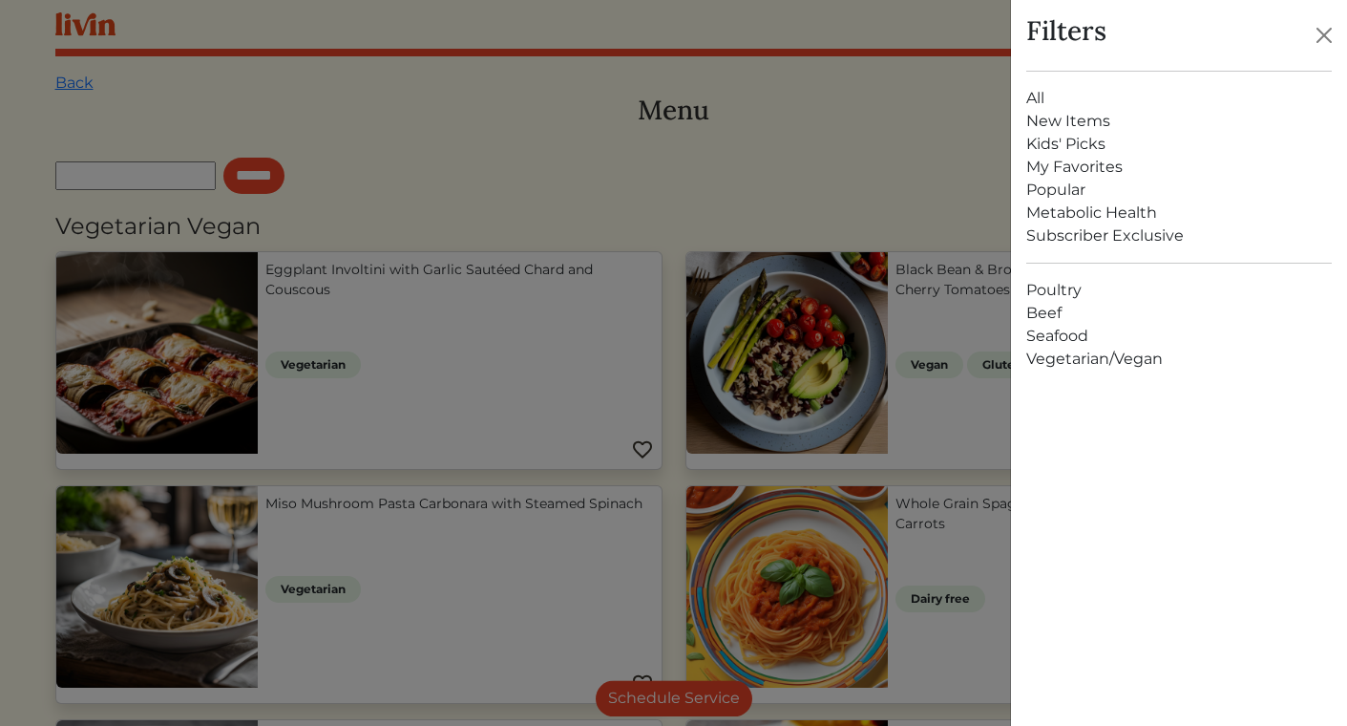
click at [1055, 295] on link "Poultry" at bounding box center [1180, 290] width 306 height 23
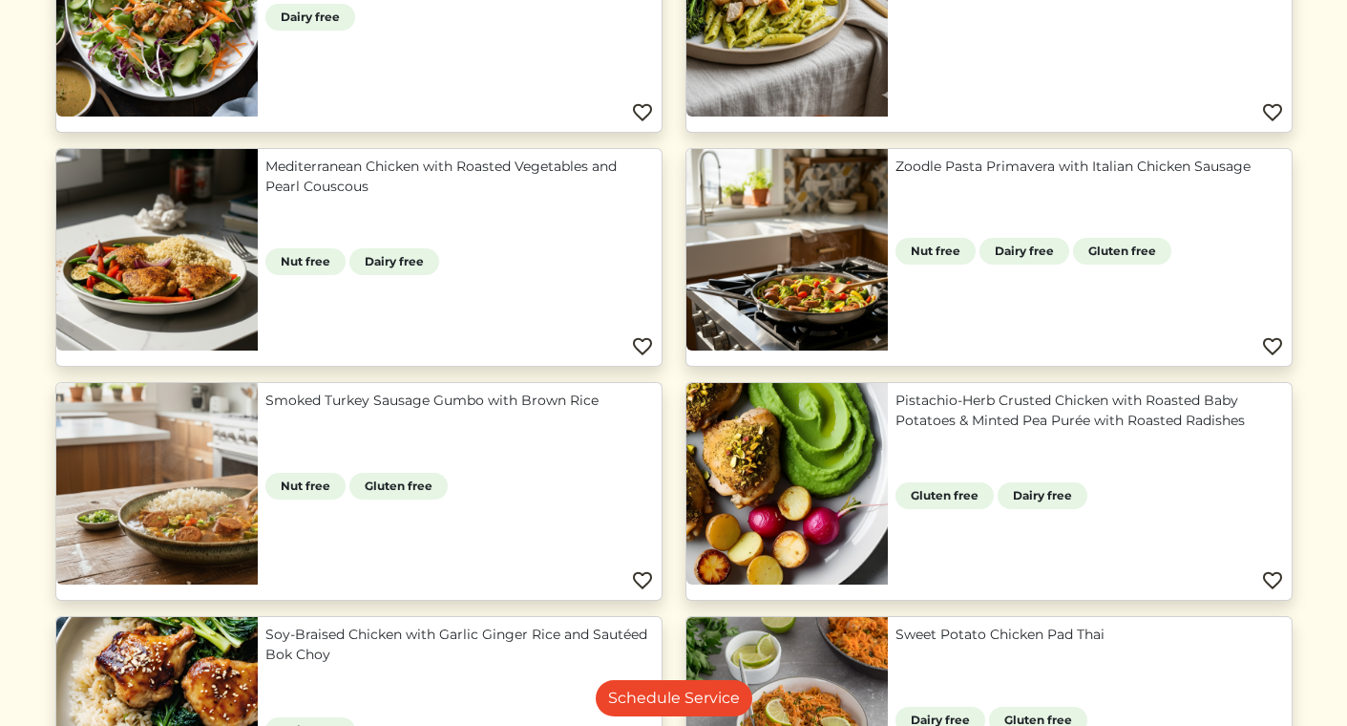
scroll to position [996, 0]
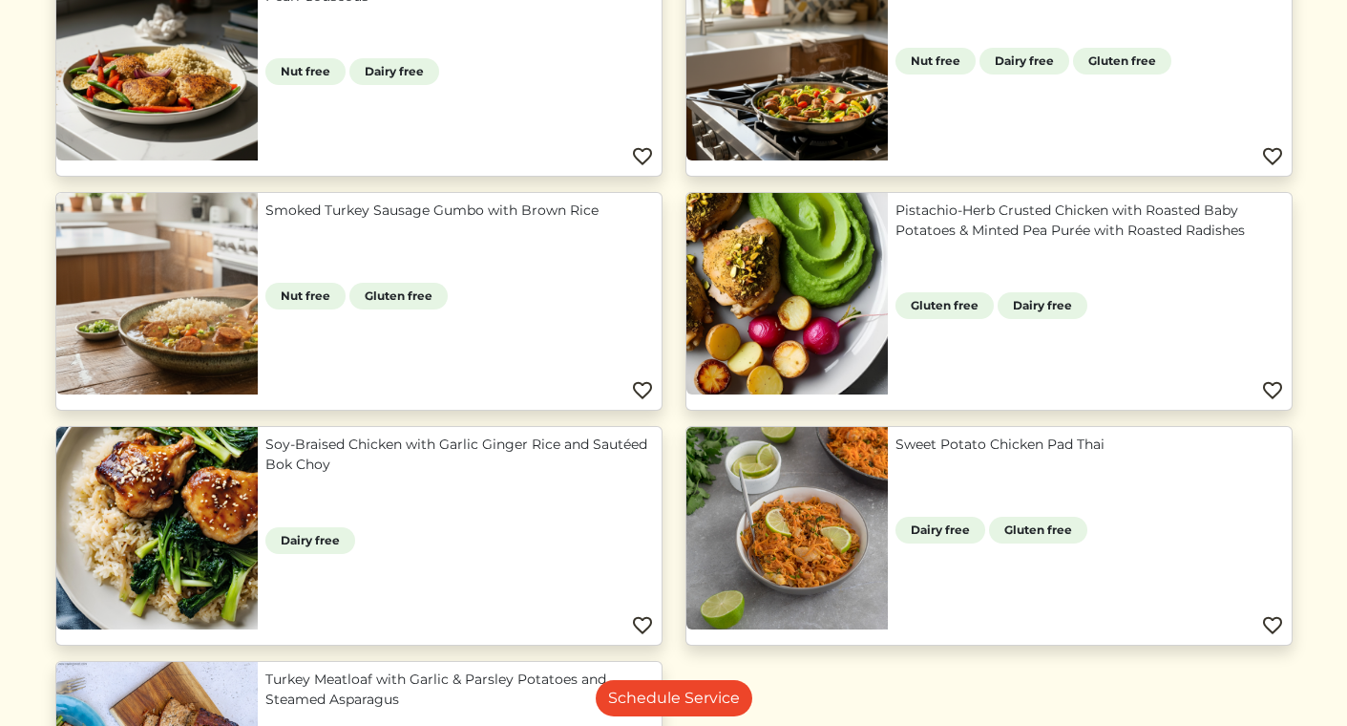
click at [265, 475] on link "Soy-Braised Chicken with Garlic Ginger Rice and Sautéed Bok Choy" at bounding box center [459, 454] width 389 height 40
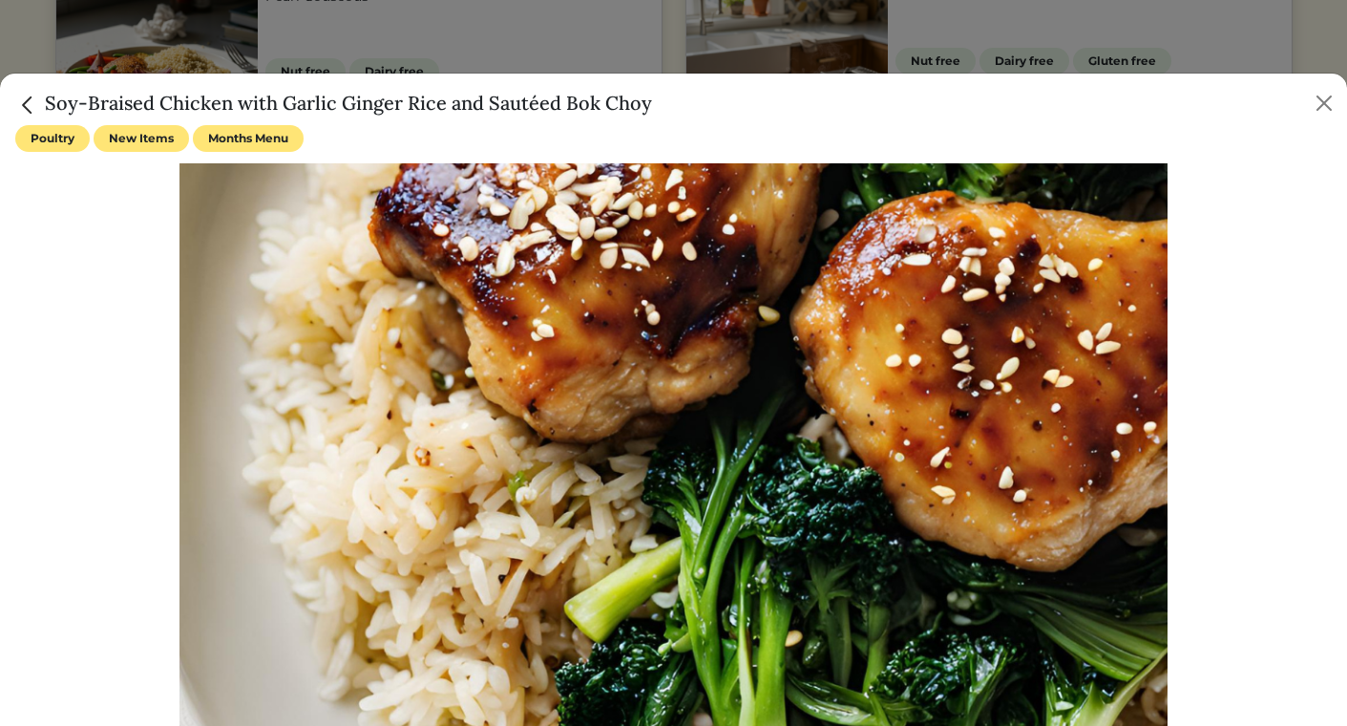
click at [520, 101] on h5 "Soy-Braised Chicken with Garlic Ginger Rice and Sautéed Bok Choy" at bounding box center [333, 103] width 637 height 29
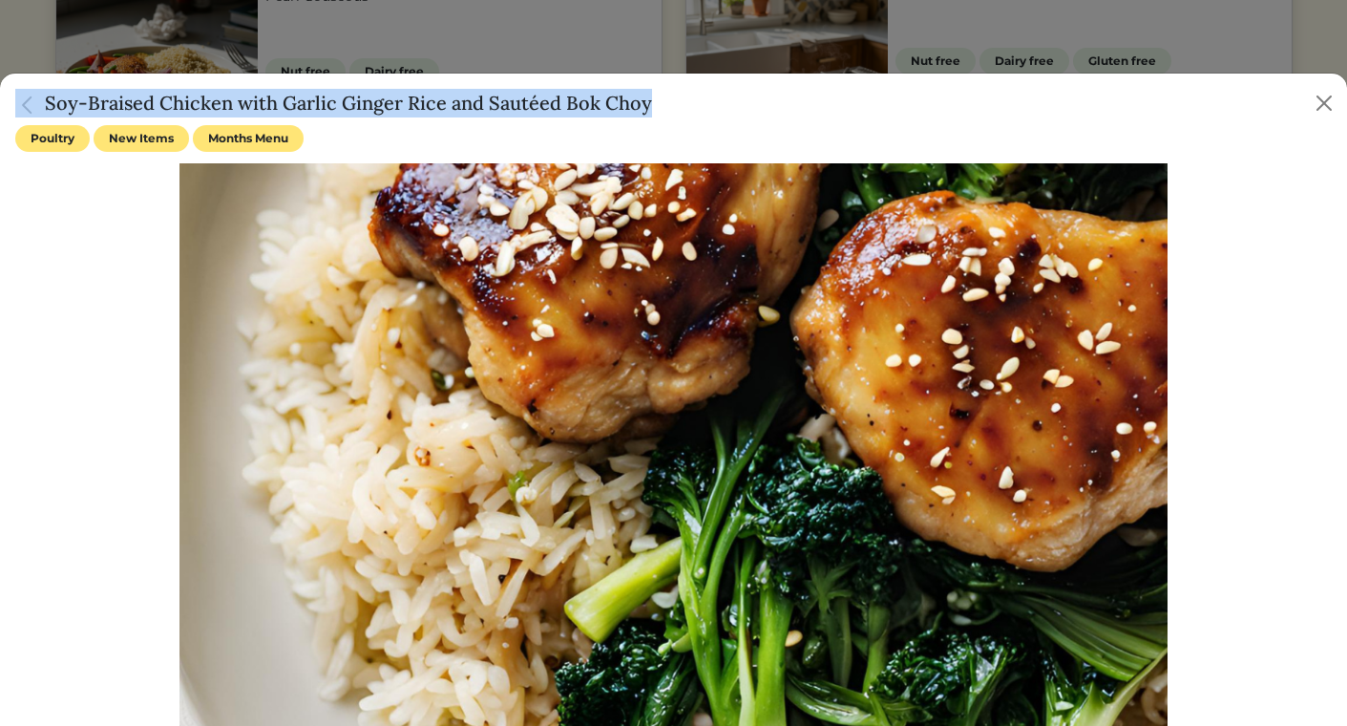
click at [520, 101] on h5 "Soy-Braised Chicken with Garlic Ginger Rice and Sautéed Bok Choy" at bounding box center [333, 103] width 637 height 29
copy div "Soy-Braised Chicken with Garlic Ginger Rice and Sautéed Bok Choy"
click at [1326, 103] on button "Close" at bounding box center [1324, 103] width 31 height 31
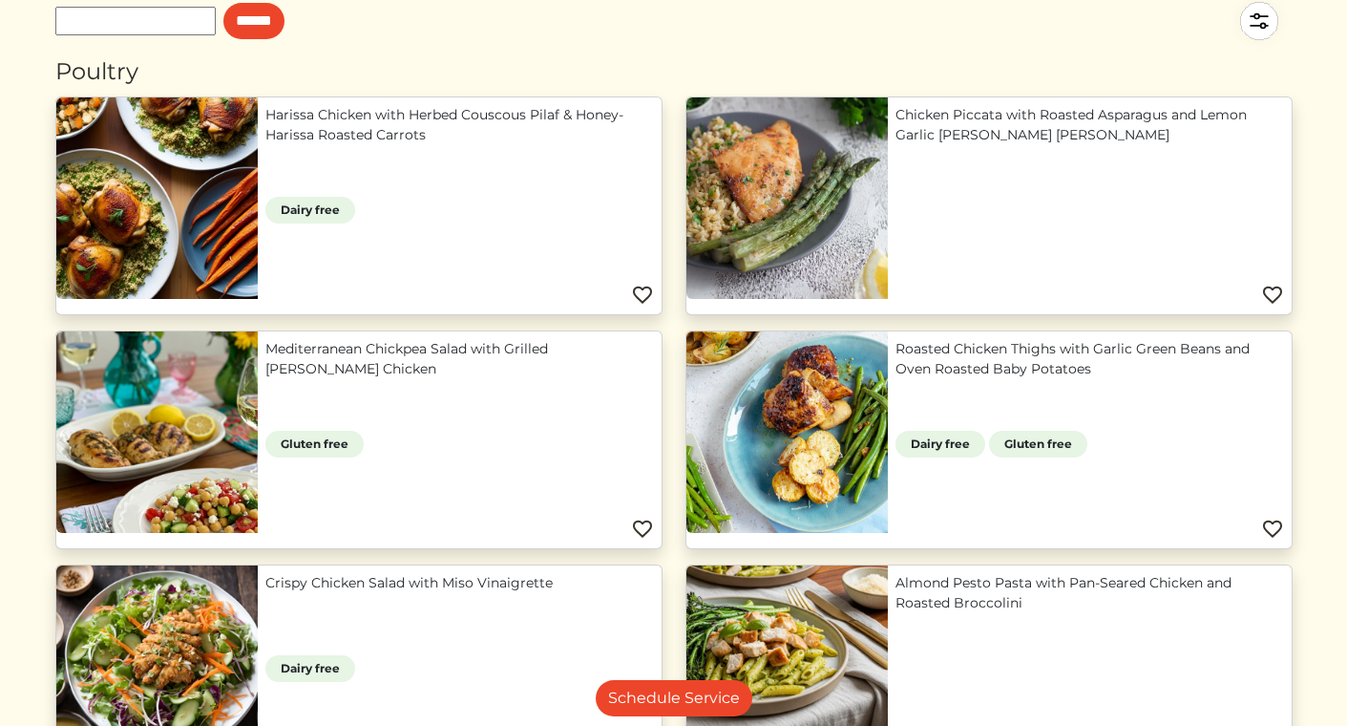
scroll to position [0, 0]
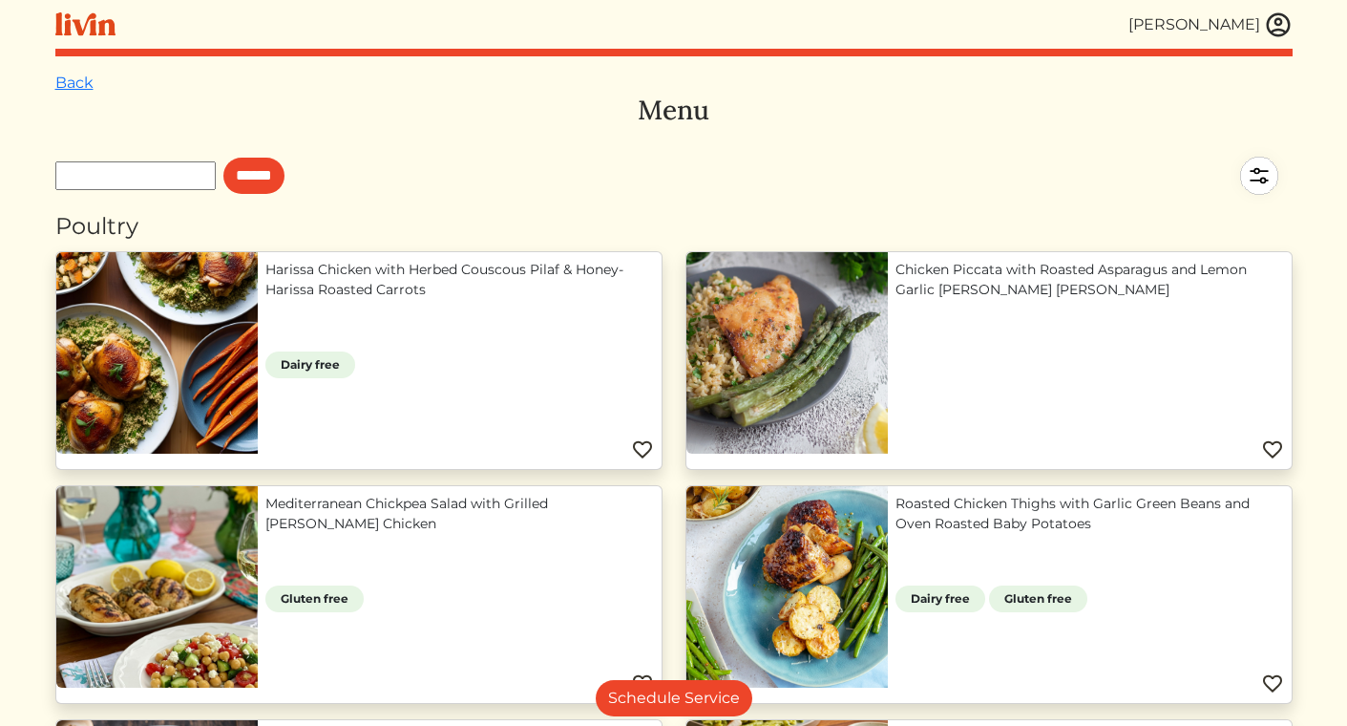
click at [1268, 170] on img at bounding box center [1259, 175] width 67 height 67
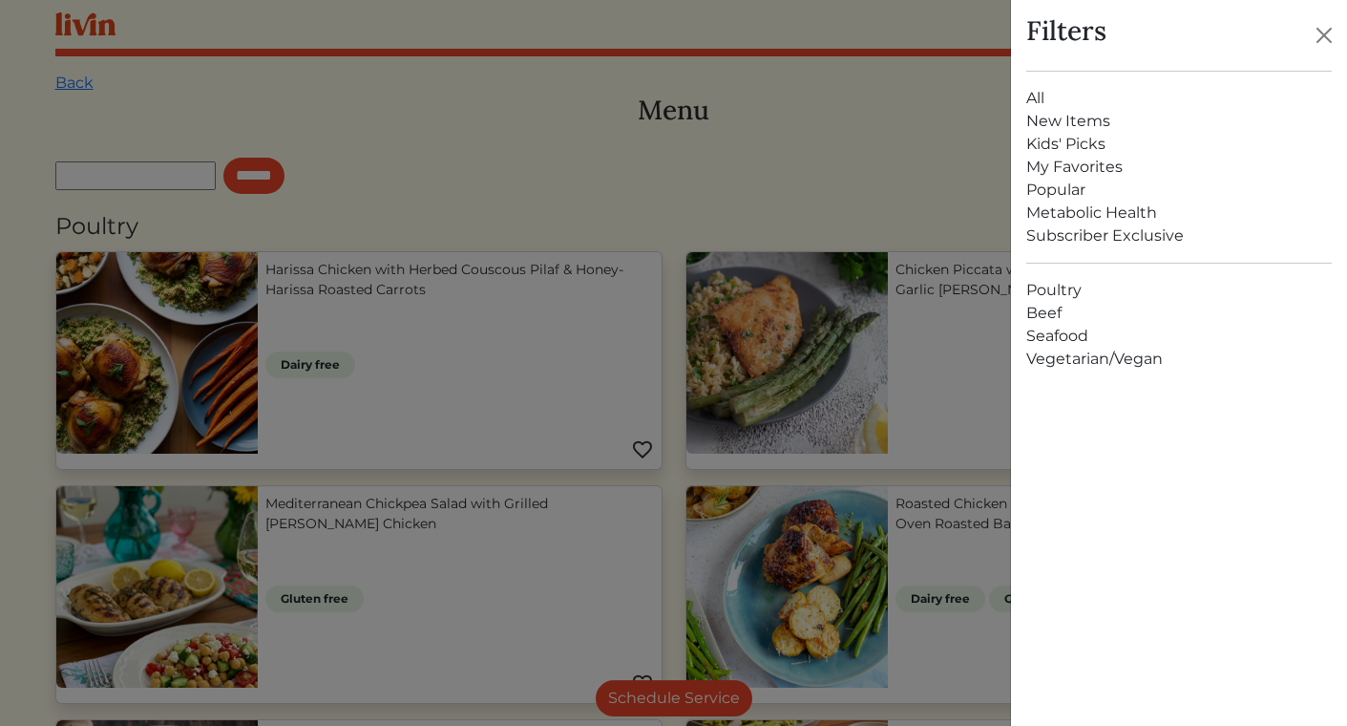
click at [1048, 101] on link "All" at bounding box center [1180, 98] width 306 height 23
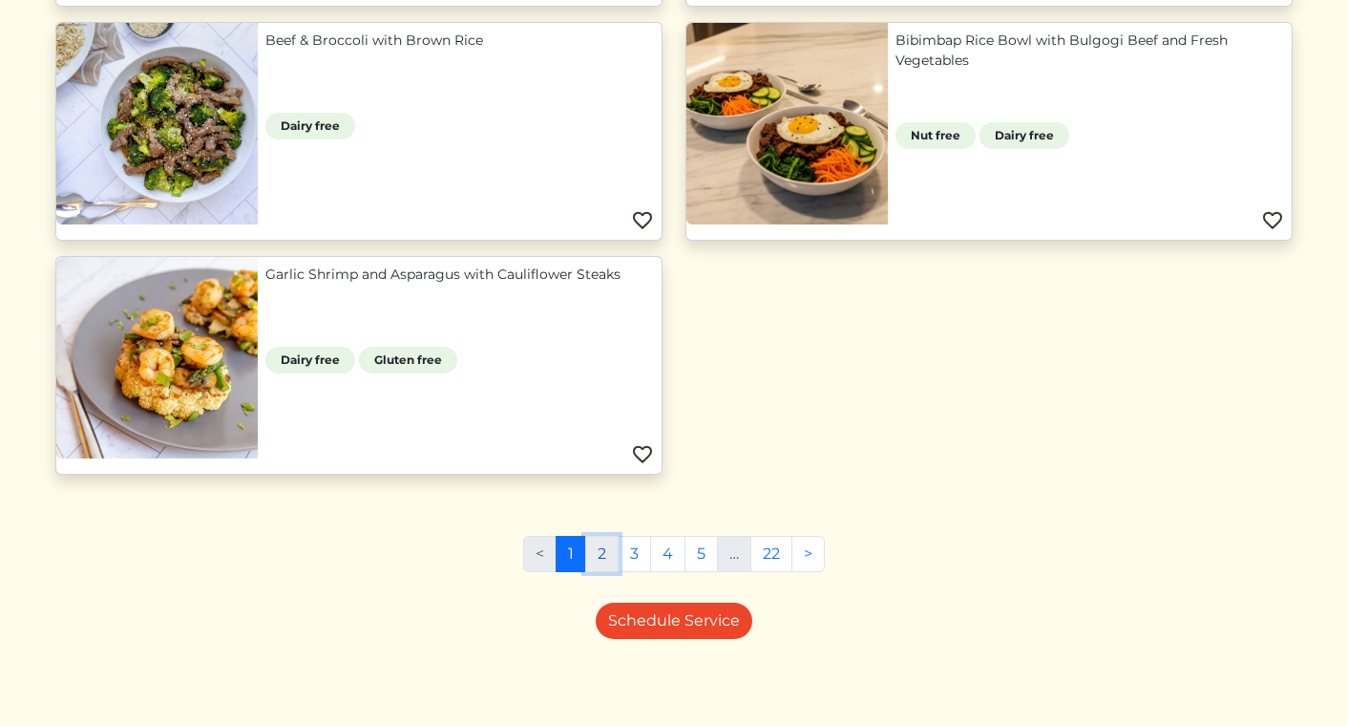
click at [594, 562] on link "2" at bounding box center [601, 554] width 33 height 36
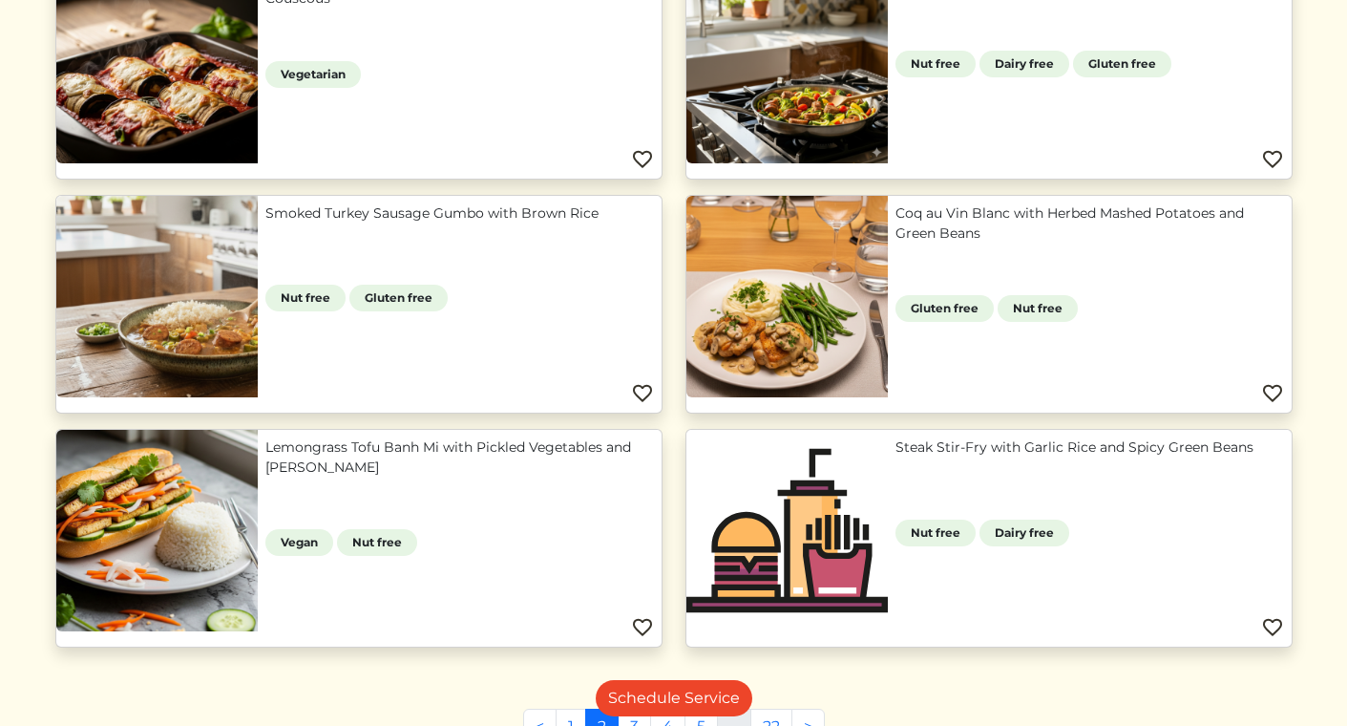
scroll to position [932, 0]
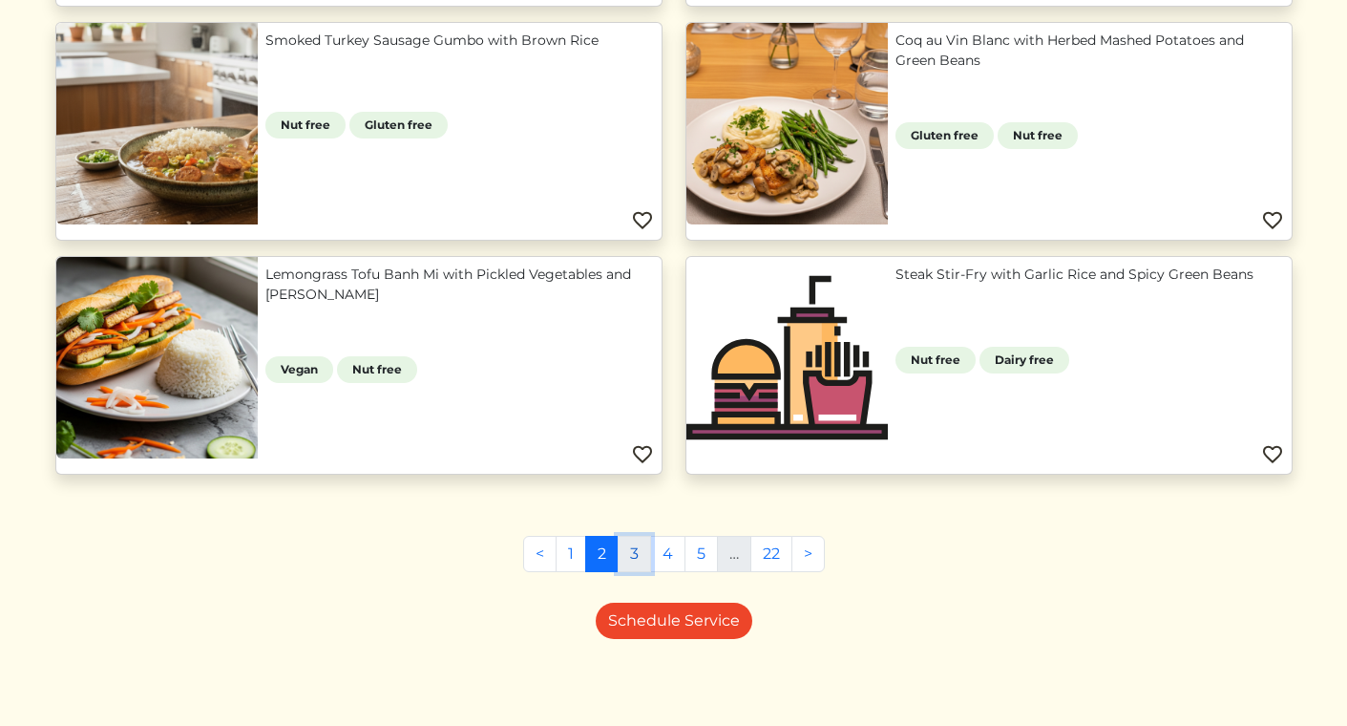
click at [635, 561] on link "3" at bounding box center [634, 554] width 33 height 36
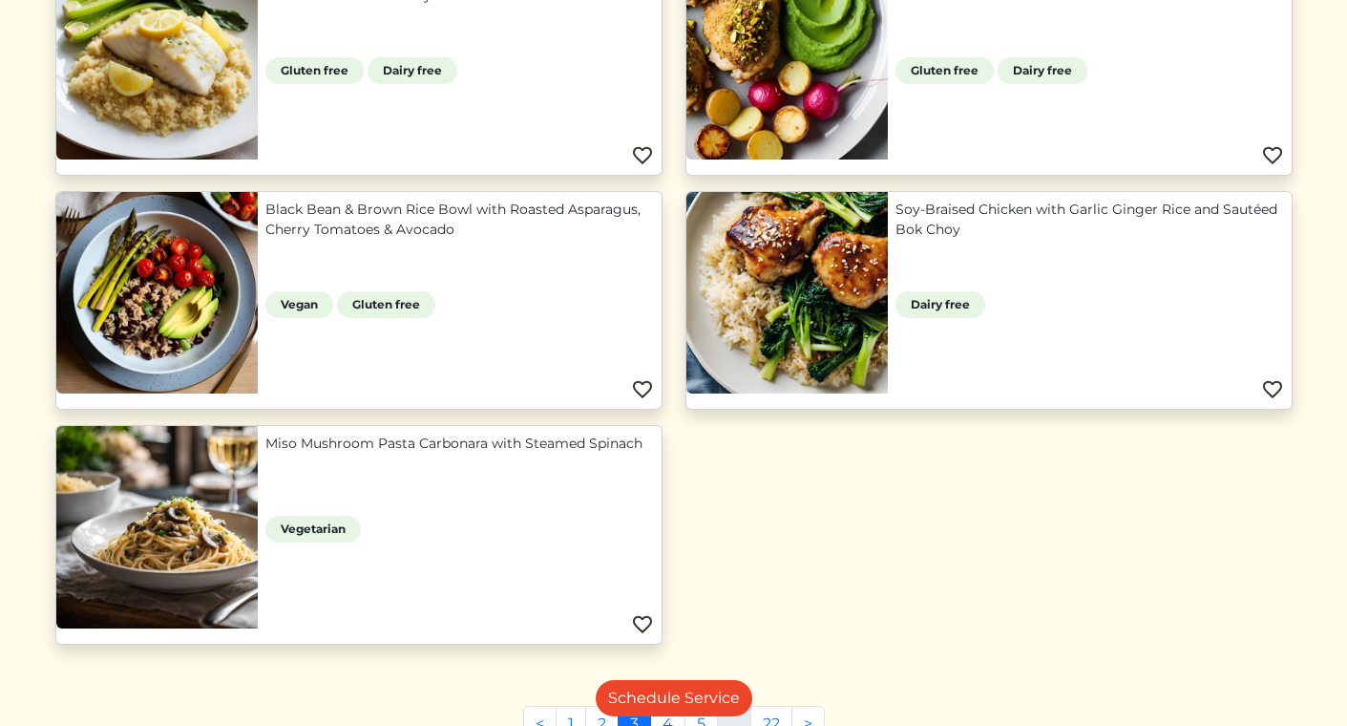
scroll to position [1701, 0]
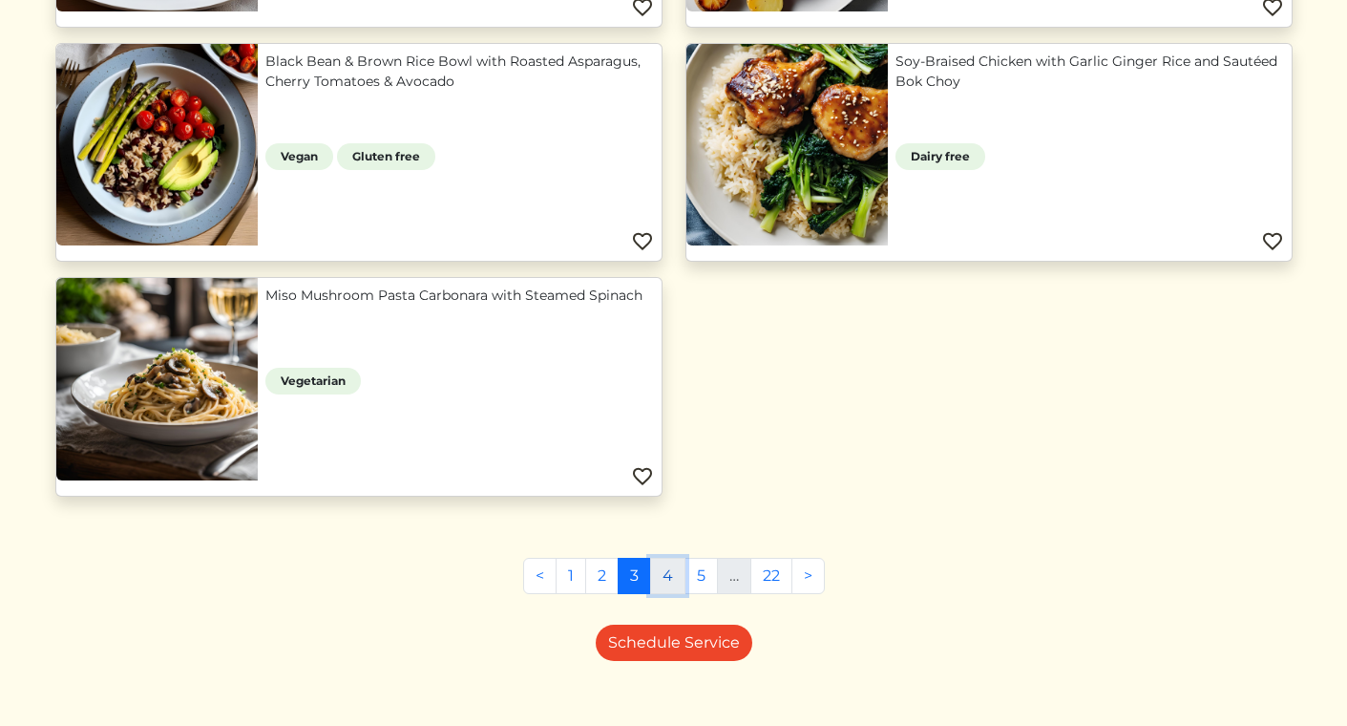
click at [660, 583] on link "4" at bounding box center [667, 576] width 35 height 36
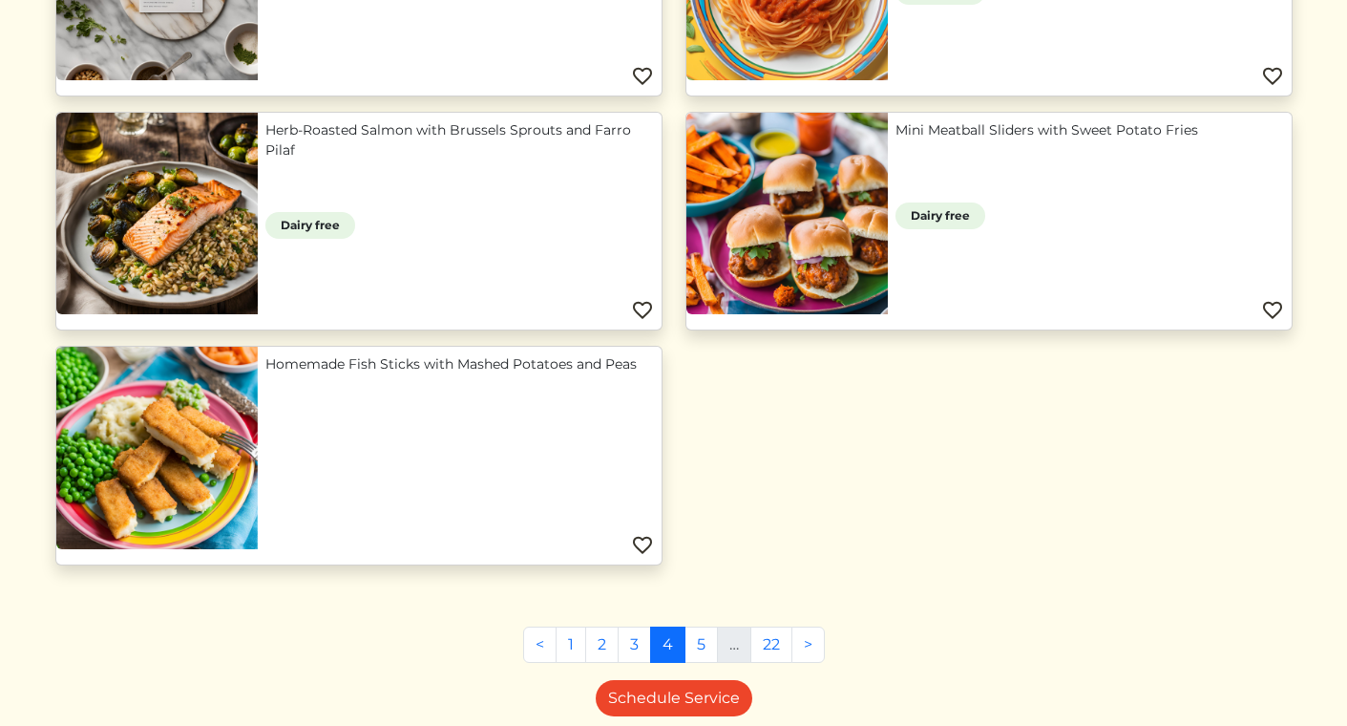
scroll to position [1785, 0]
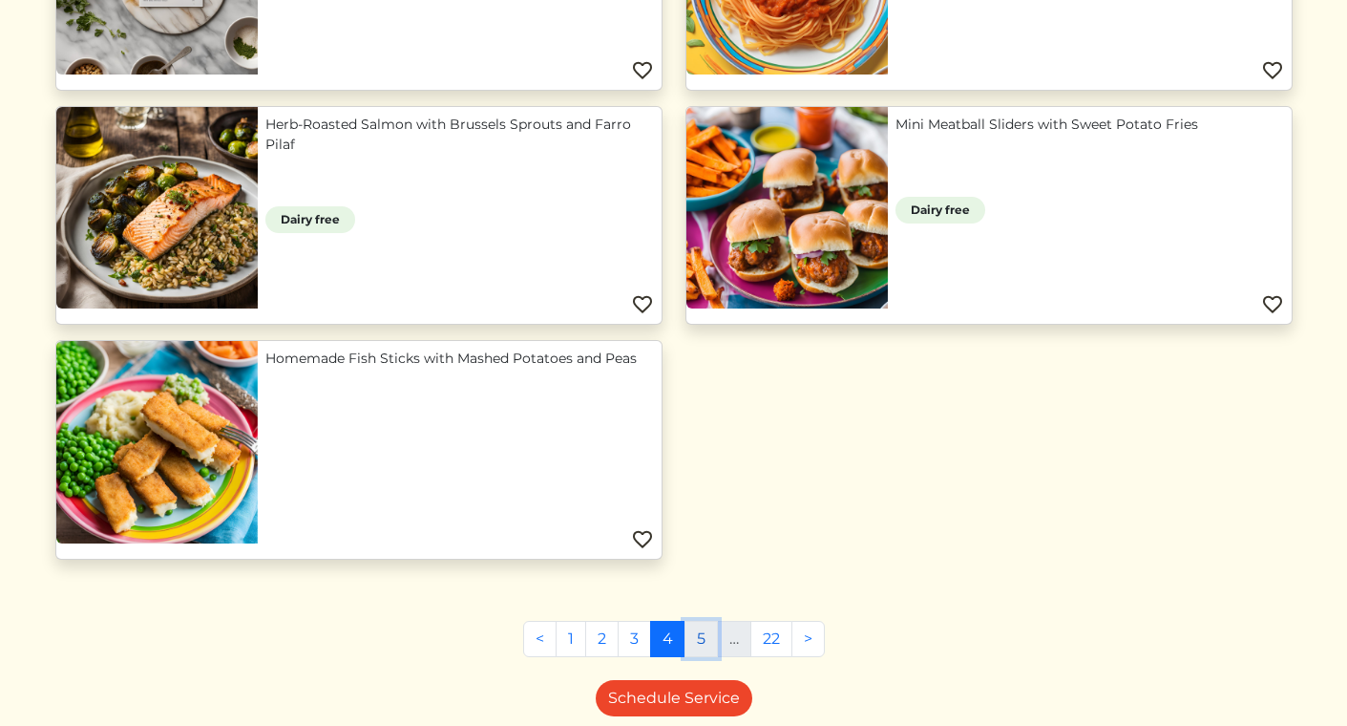
click at [699, 641] on link "5" at bounding box center [701, 639] width 33 height 36
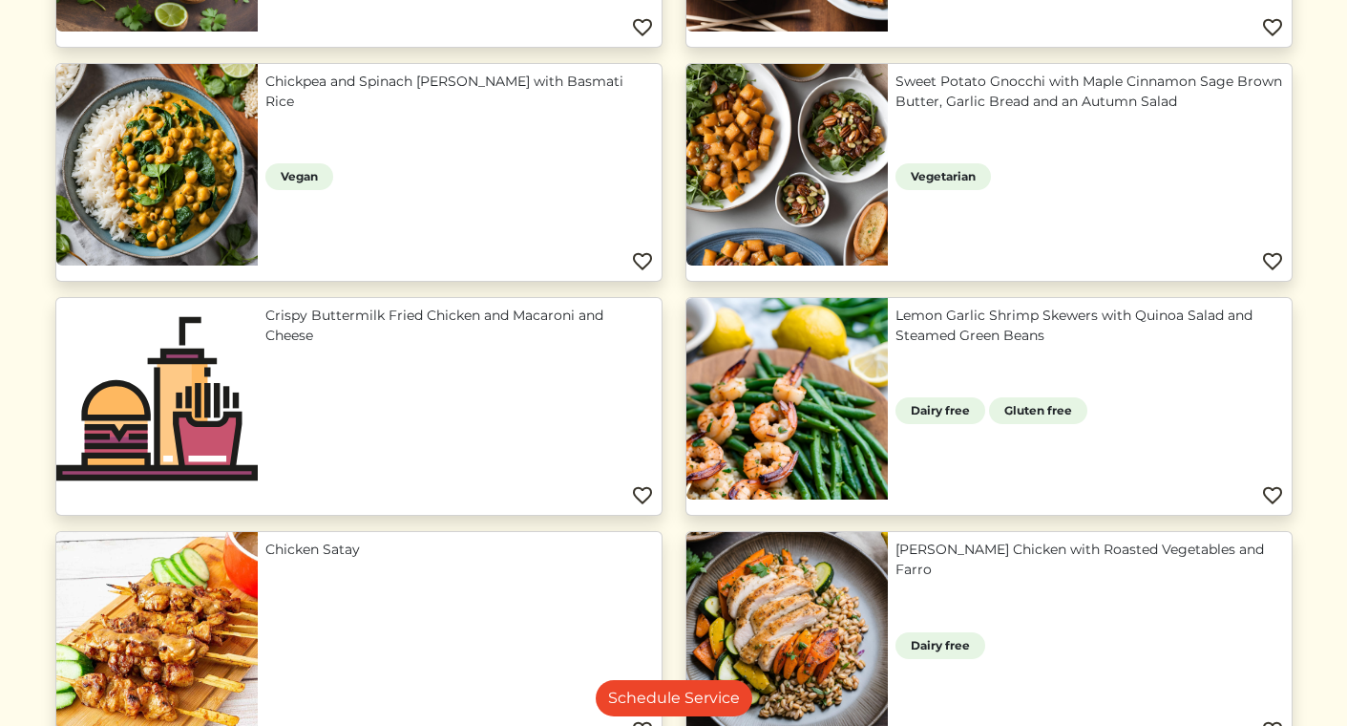
scroll to position [873, 0]
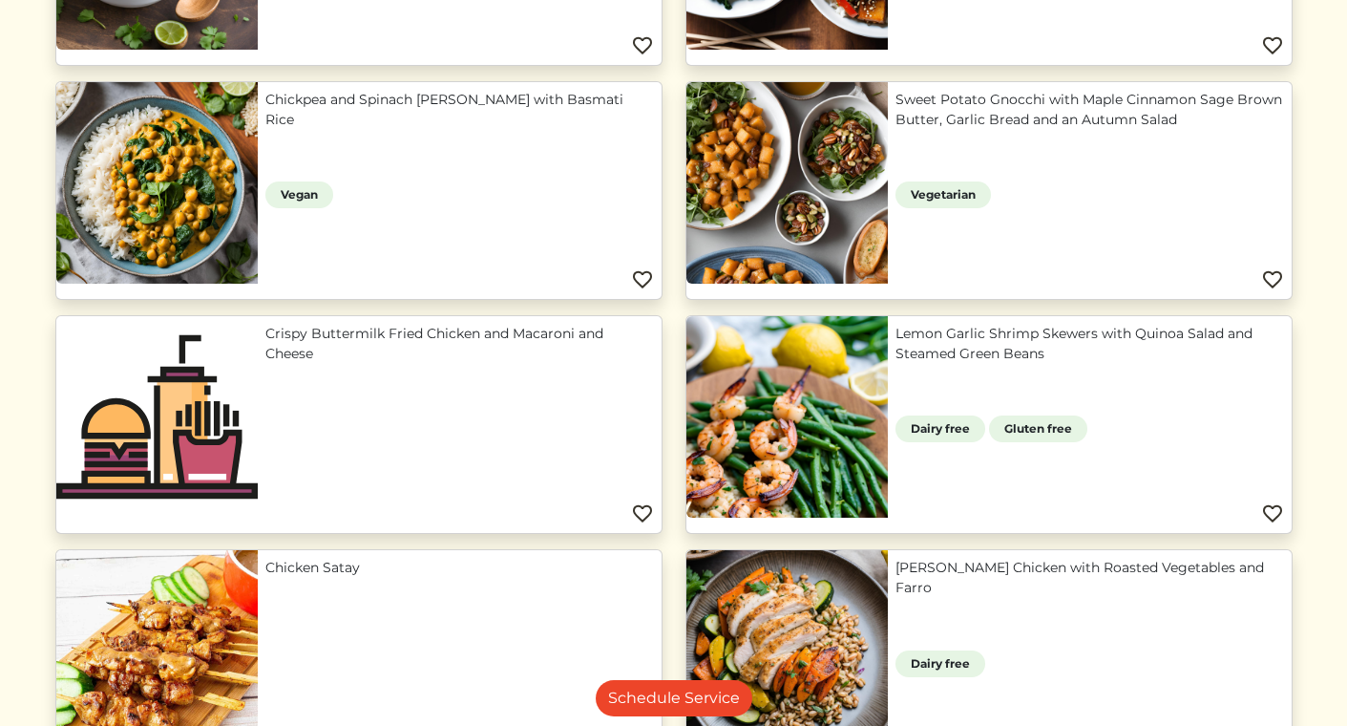
click at [1024, 100] on link "Sweet Potato Gnocchi with Maple Cinnamon Sage Brown Butter, Garlic Bread and an…" at bounding box center [1090, 110] width 389 height 40
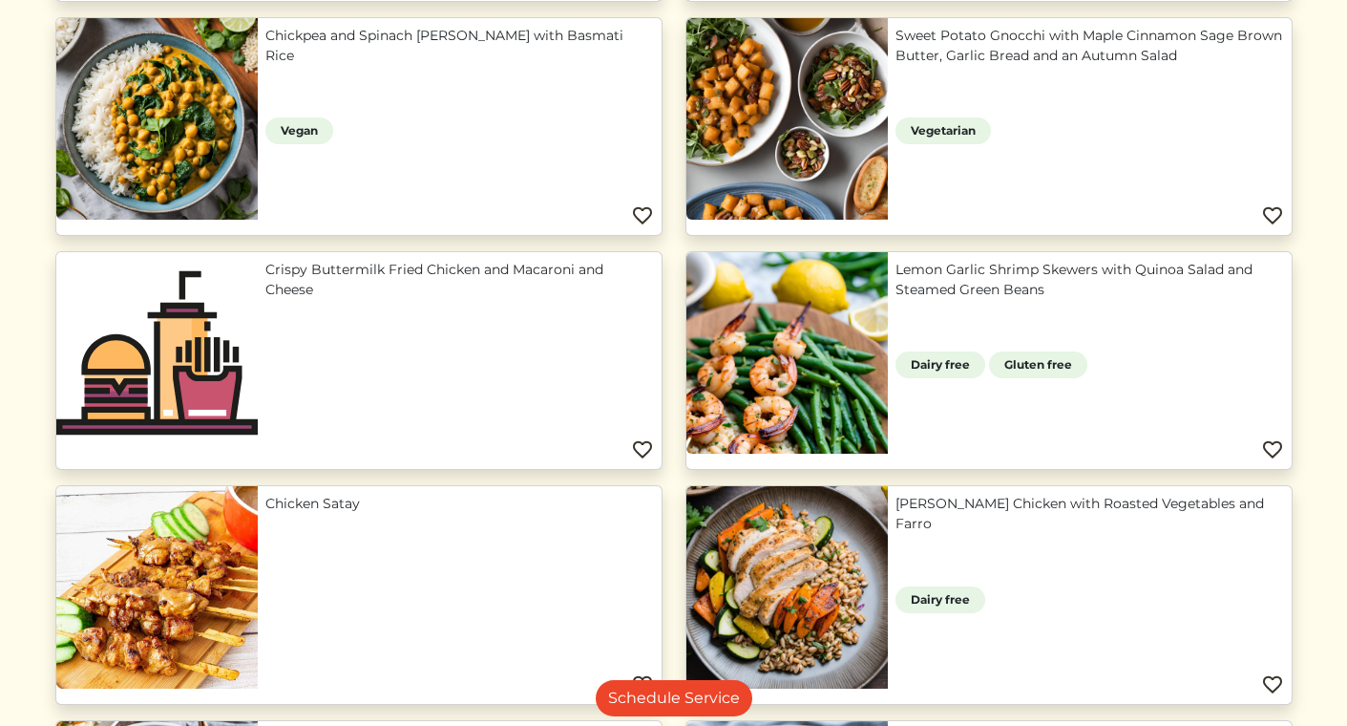
scroll to position [942, 0]
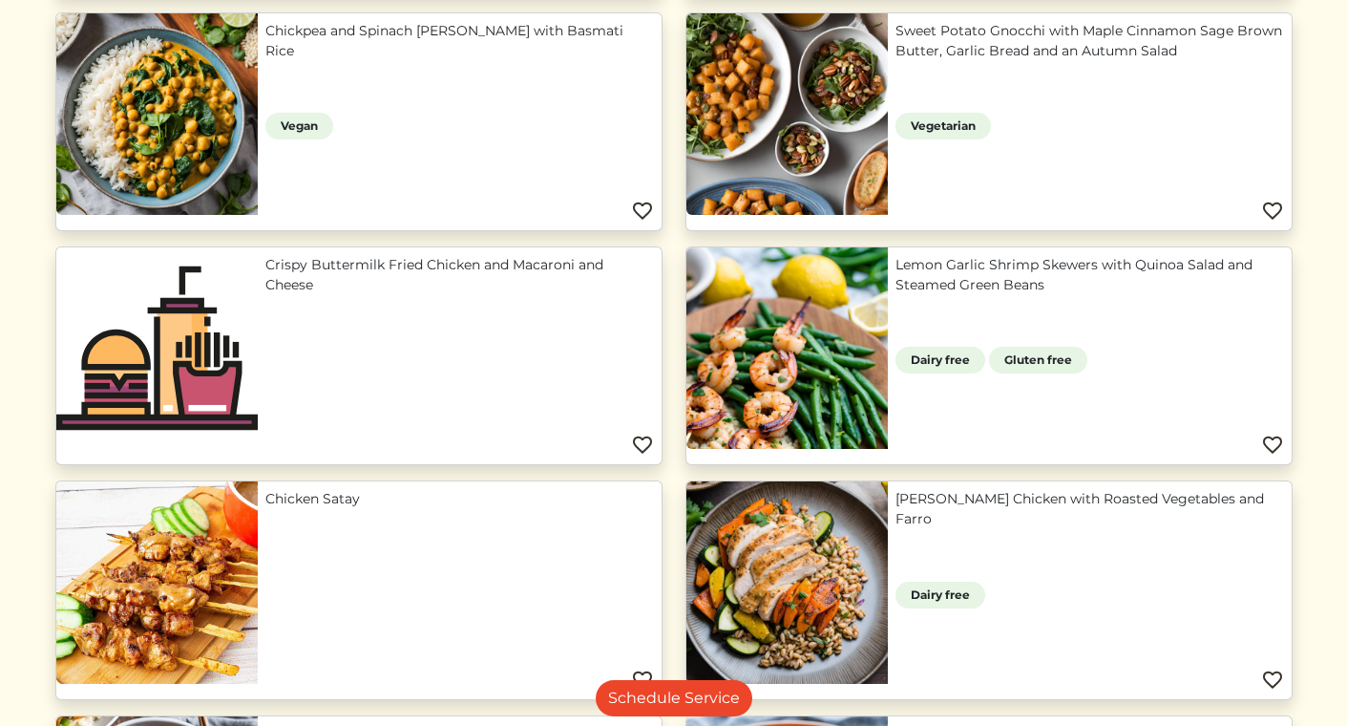
click at [1190, 54] on link "Sweet Potato Gnocchi with Maple Cinnamon Sage Brown Butter, Garlic Bread and an…" at bounding box center [1090, 41] width 389 height 40
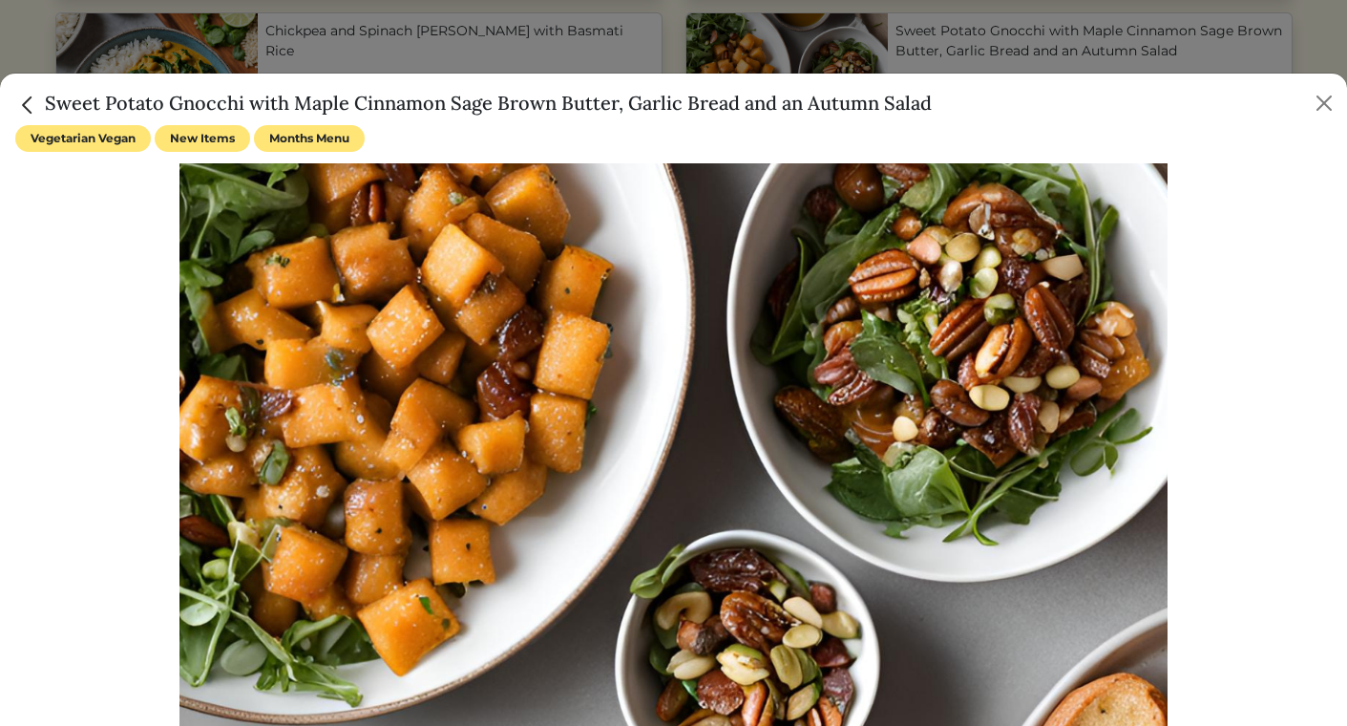
click at [351, 102] on h5 "Sweet Potato Gnocchi with Maple Cinnamon Sage Brown Butter, Garlic Bread and an…" at bounding box center [473, 103] width 917 height 29
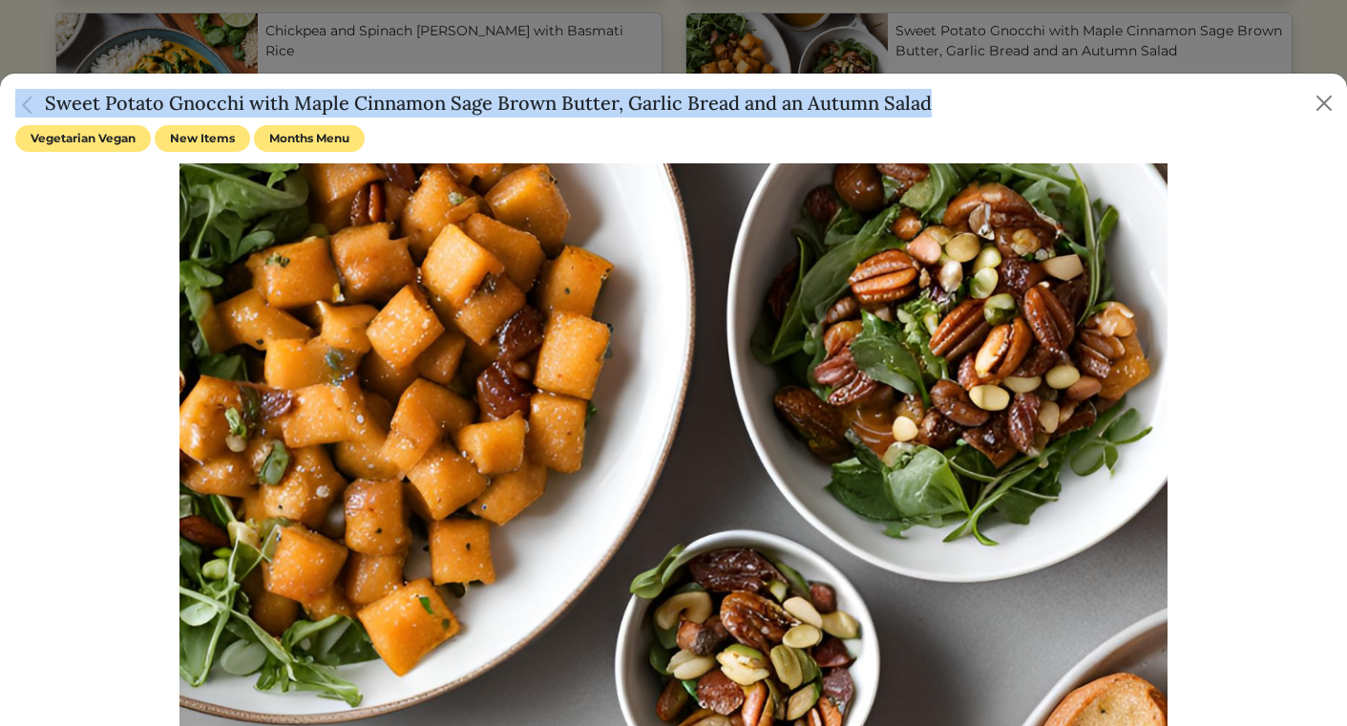
click at [351, 102] on h5 "Sweet Potato Gnocchi with Maple Cinnamon Sage Brown Butter, Garlic Bread and an…" at bounding box center [473, 103] width 917 height 29
copy div "Sweet Potato Gnocchi with Maple Cinnamon Sage Brown Butter, Garlic Bread and an…"
click at [1329, 103] on button "Close" at bounding box center [1324, 103] width 31 height 31
